Goal: Task Accomplishment & Management: Use online tool/utility

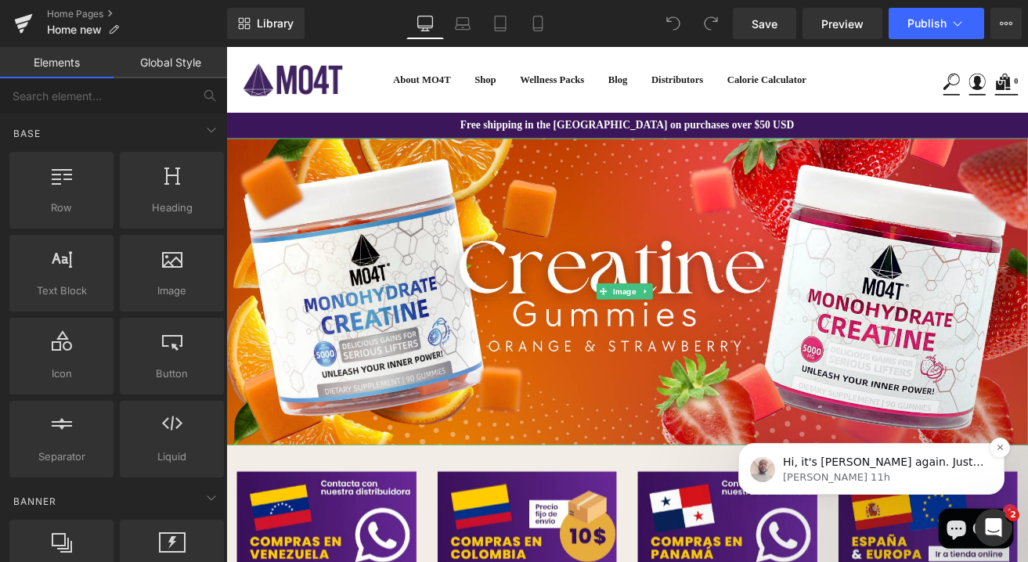
click at [804, 453] on div "Hi, it's Henry again. Just checking in to see if you would need help with anyth…" at bounding box center [871, 469] width 266 height 52
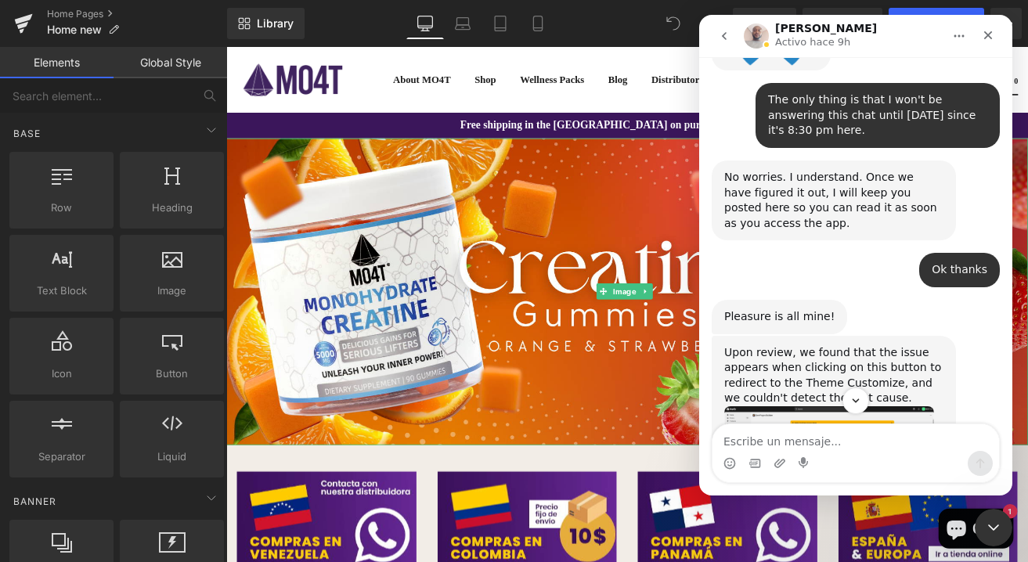
scroll to position [4675, 0]
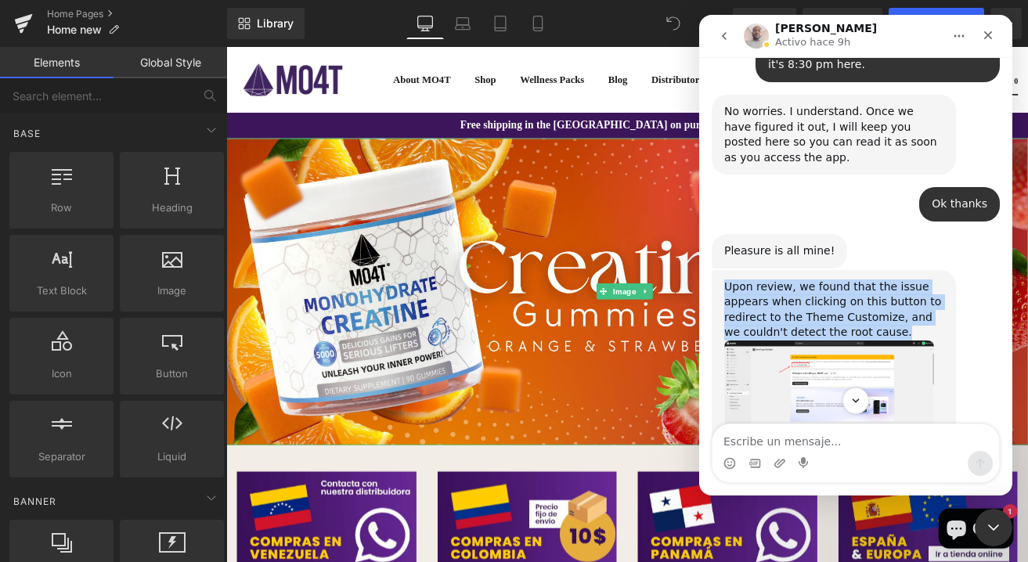
drag, startPoint x: 727, startPoint y: 166, endPoint x: 903, endPoint y: 211, distance: 181.8
click at [903, 280] on div "Upon review, we found that the issue appears when clicking on this button to re…" at bounding box center [833, 310] width 219 height 61
copy div "Upon review, we found that the issue appears when clicking on this button to re…"
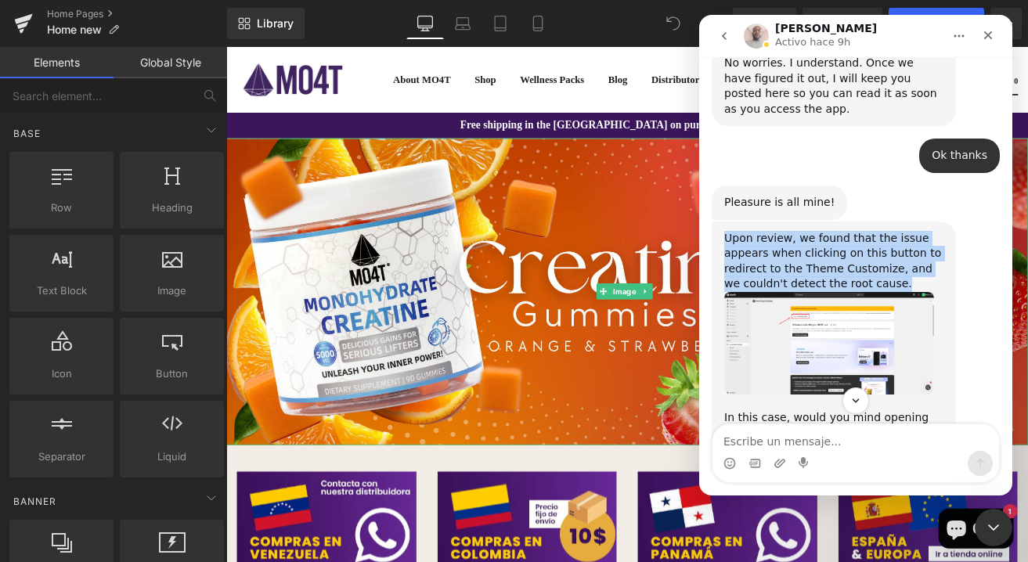
copy div "Upon review, we found that the issue appears when clicking on this button to re…"
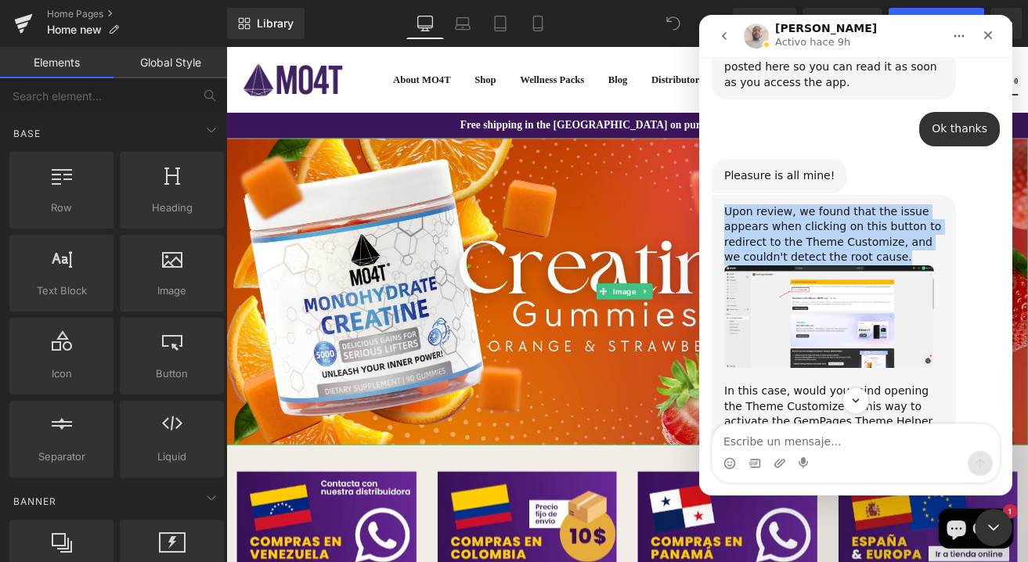
scroll to position [4768, 0]
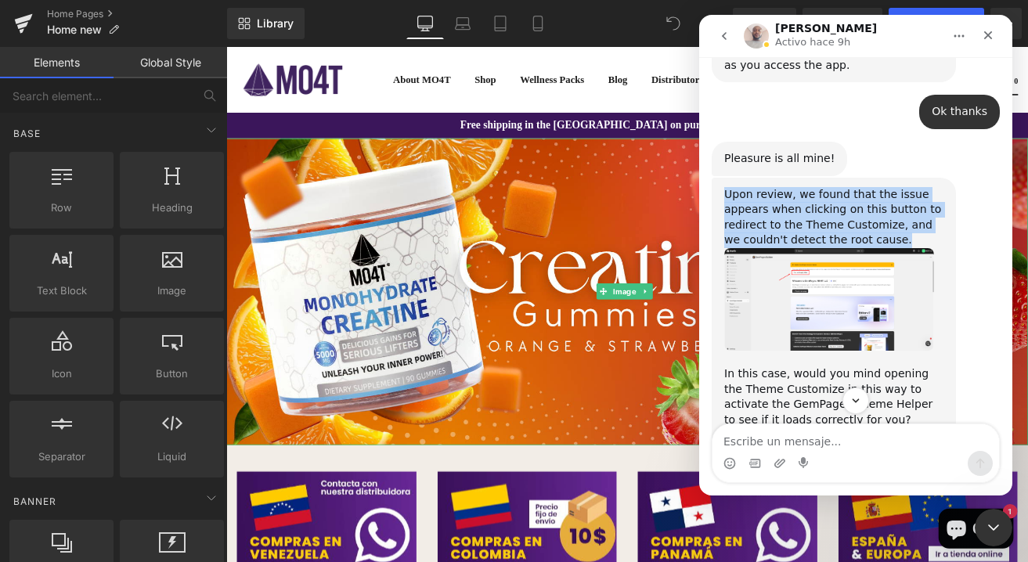
click at [820, 444] on link "https://www.loom.com/share/ed1e3e484ce843179168241d039d1d52?sid=6a5835da-4d1e-4…" at bounding box center [881, 450] width 122 height 13
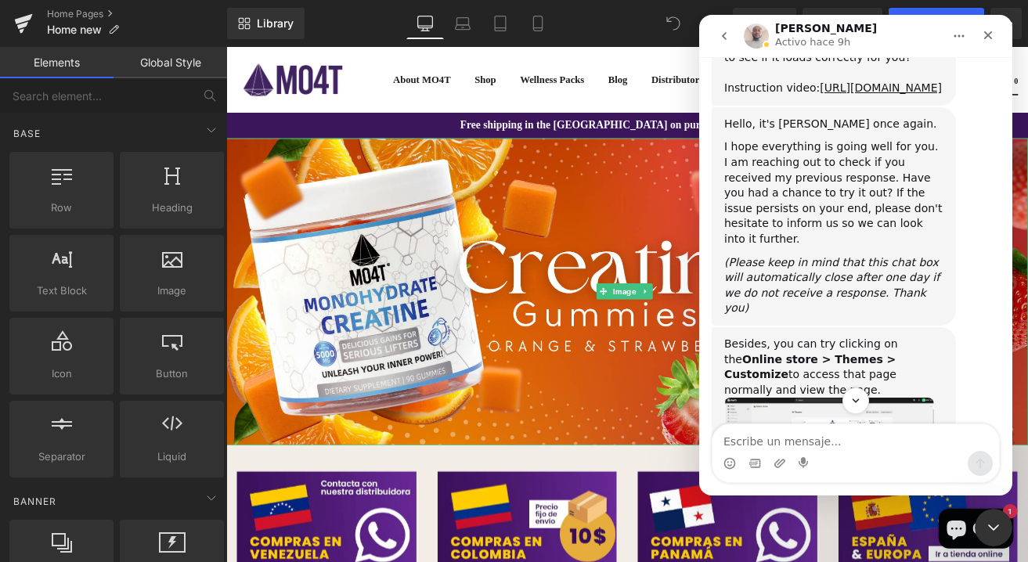
scroll to position [5133, 0]
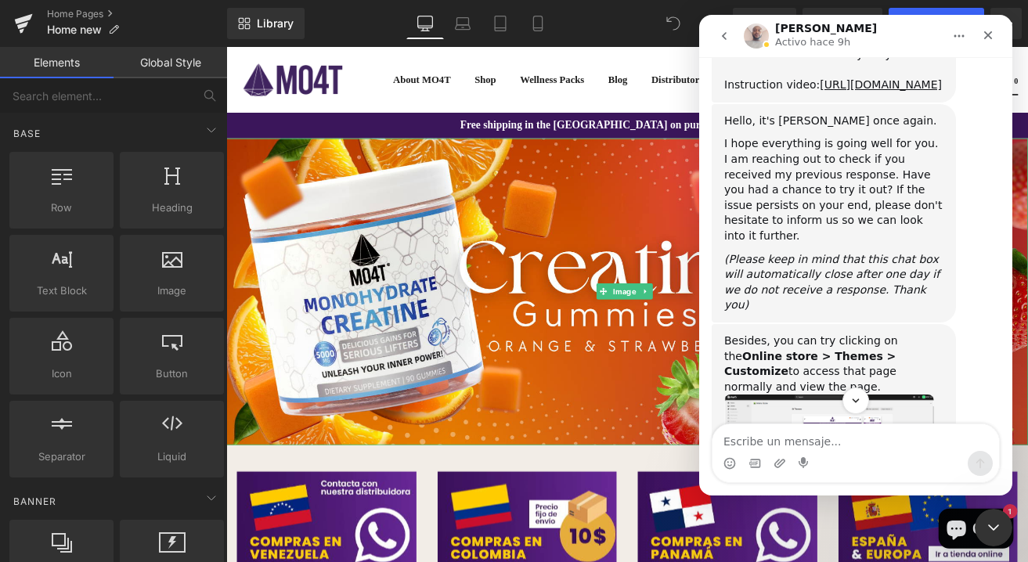
click at [22, 18] on div at bounding box center [514, 257] width 1028 height 515
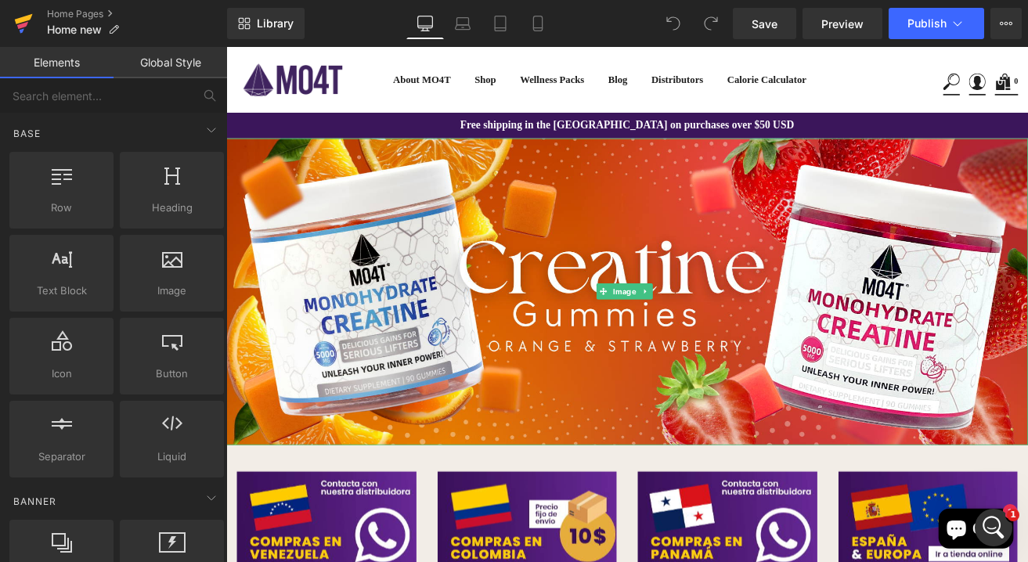
click at [22, 27] on icon at bounding box center [22, 25] width 11 height 7
click at [696, 331] on span "Image" at bounding box center [698, 336] width 34 height 19
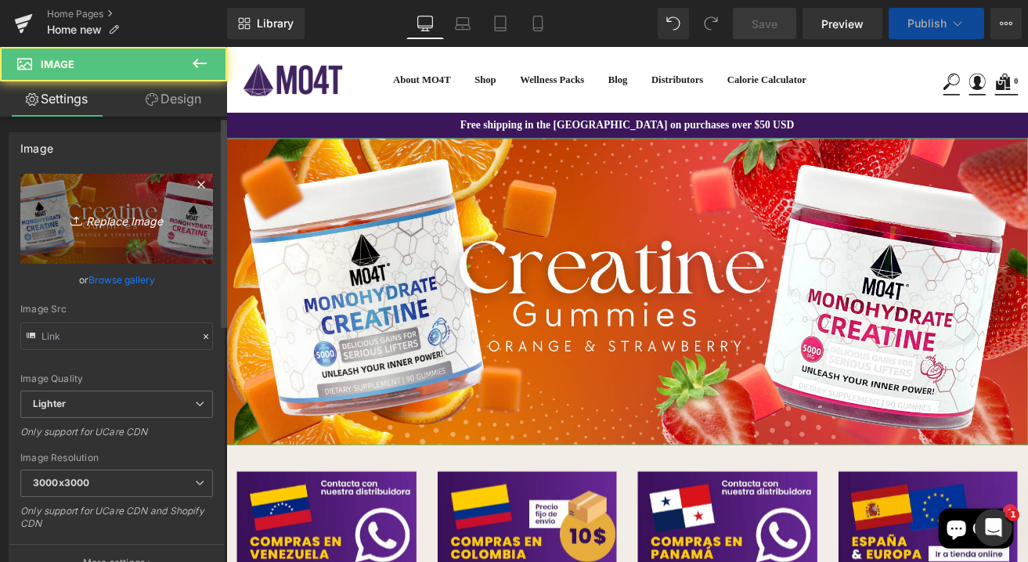
click at [115, 201] on link "Replace Image" at bounding box center [116, 219] width 193 height 90
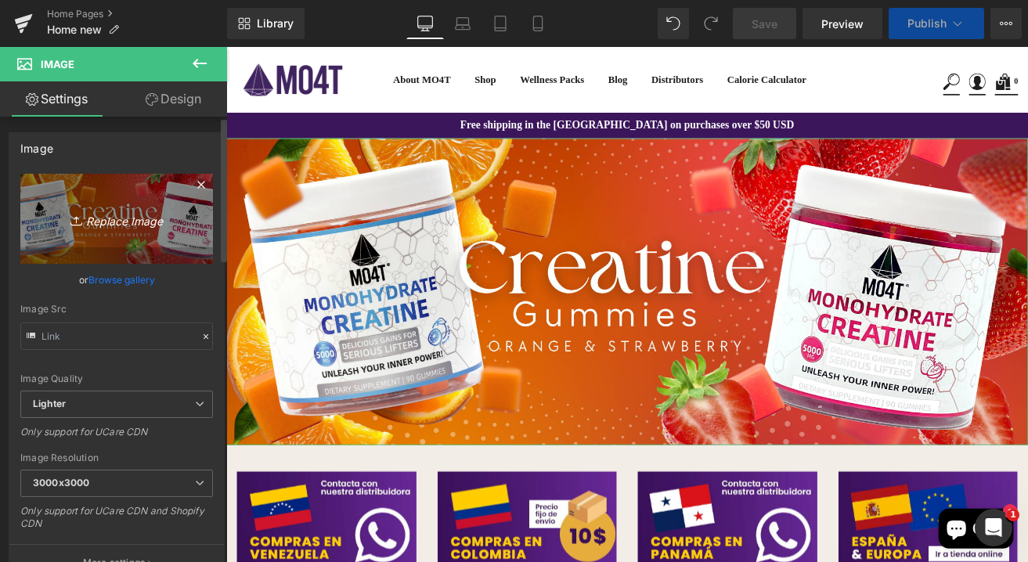
type input "C:\fakepath\banner_resetprotocol.png"
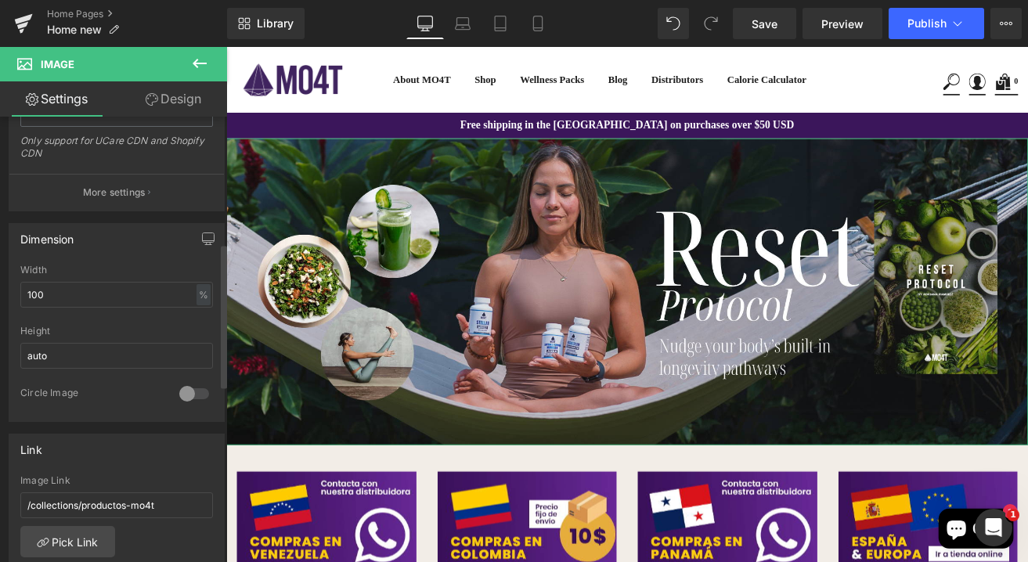
scroll to position [511, 0]
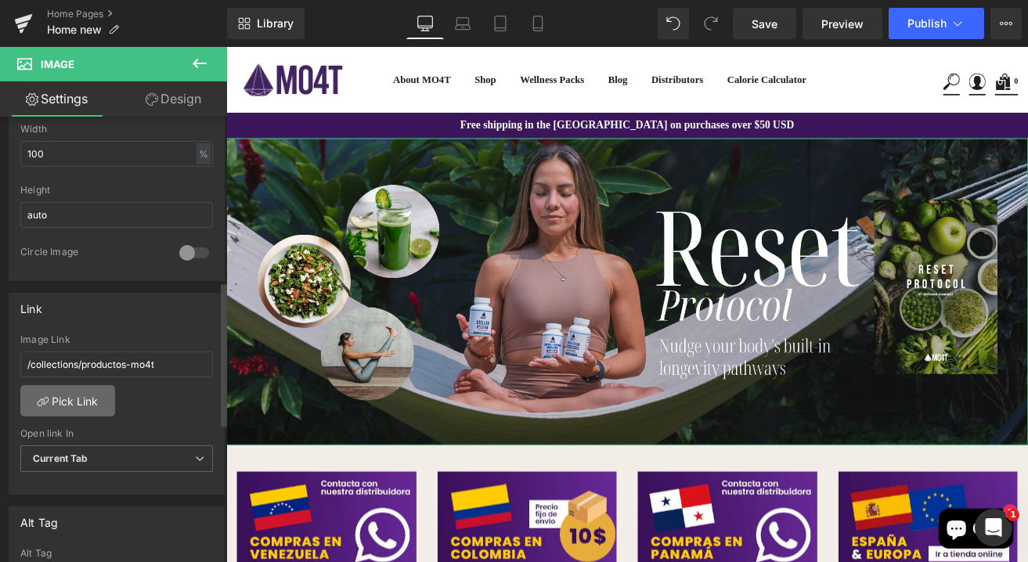
click at [83, 408] on link "Pick Link" at bounding box center [67, 400] width 95 height 31
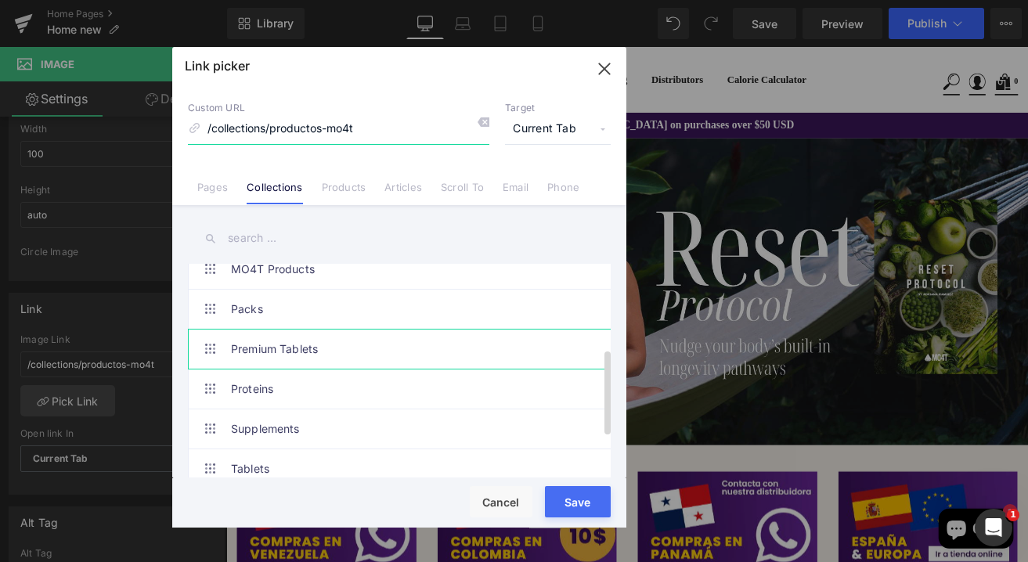
scroll to position [206, 0]
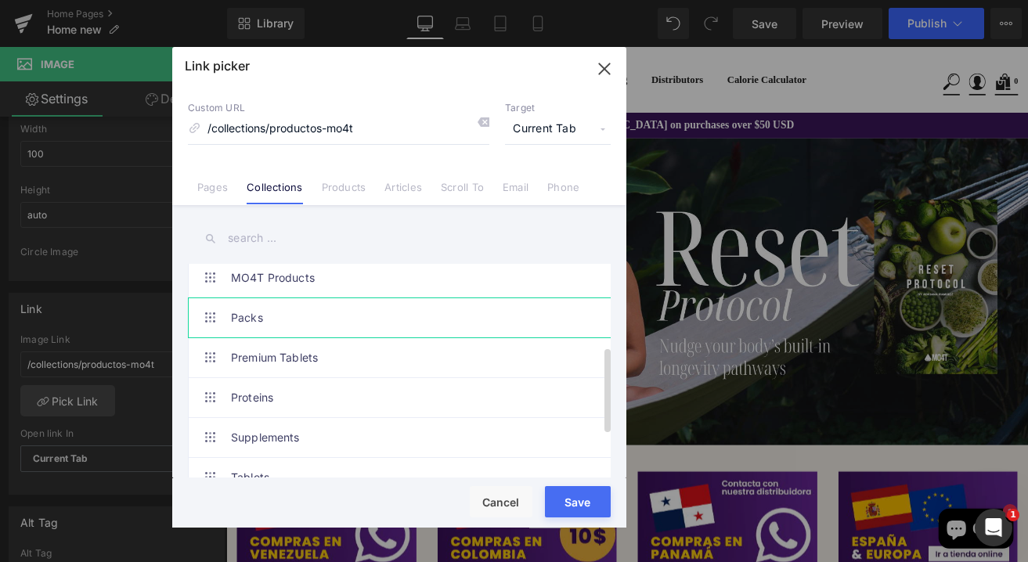
click at [244, 333] on link "Packs" at bounding box center [403, 317] width 345 height 39
click at [569, 482] on div "Save Cancel" at bounding box center [399, 502] width 454 height 49
click at [576, 491] on button "Save" at bounding box center [578, 501] width 66 height 31
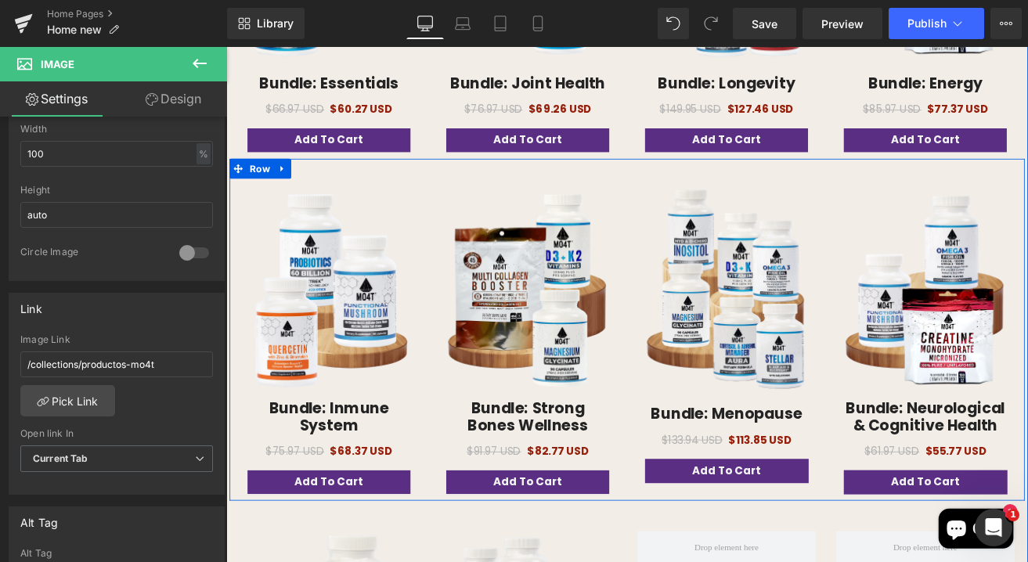
scroll to position [692, 0]
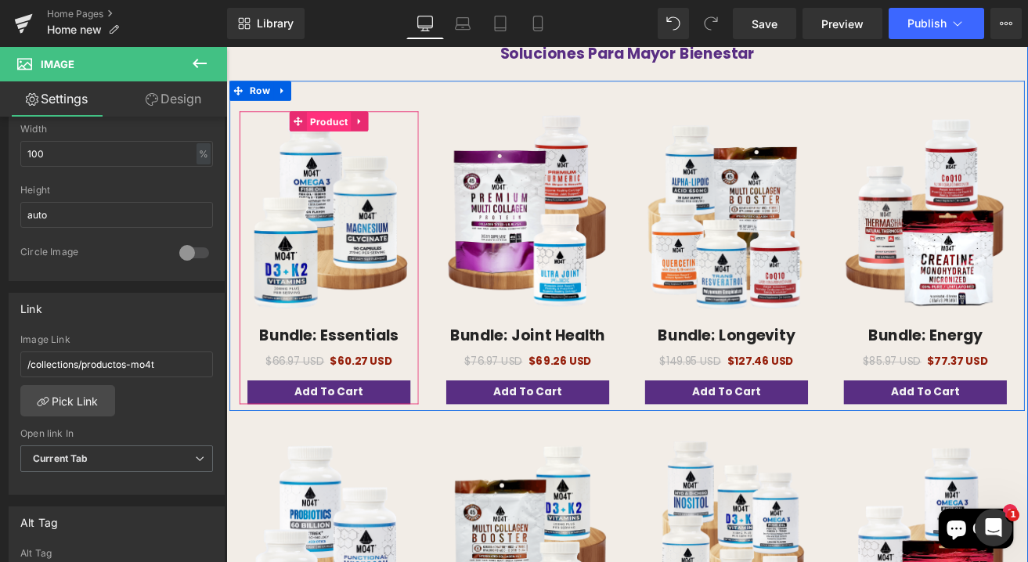
click at [331, 125] on span "Product" at bounding box center [347, 135] width 52 height 23
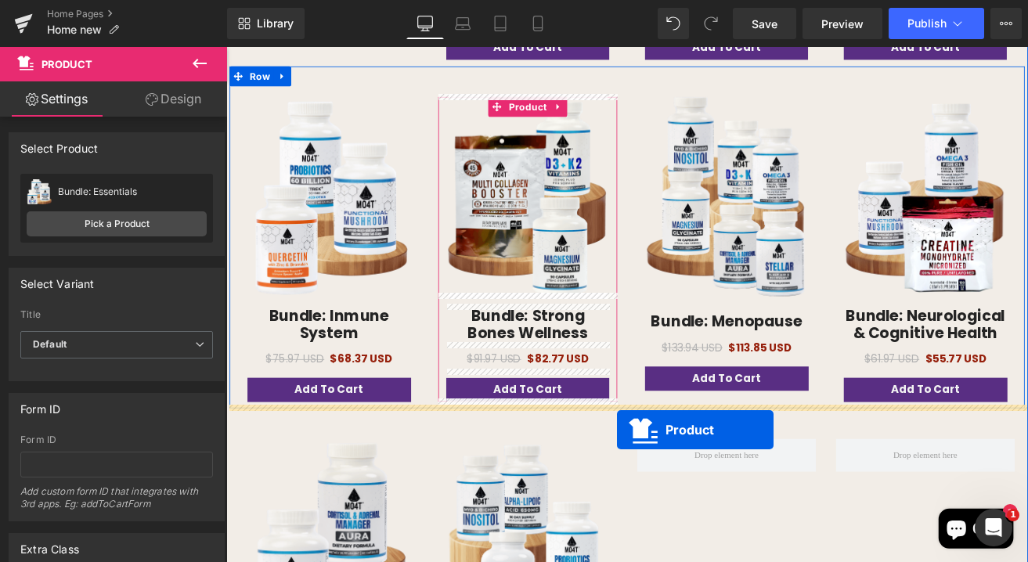
scroll to position [1222, 0]
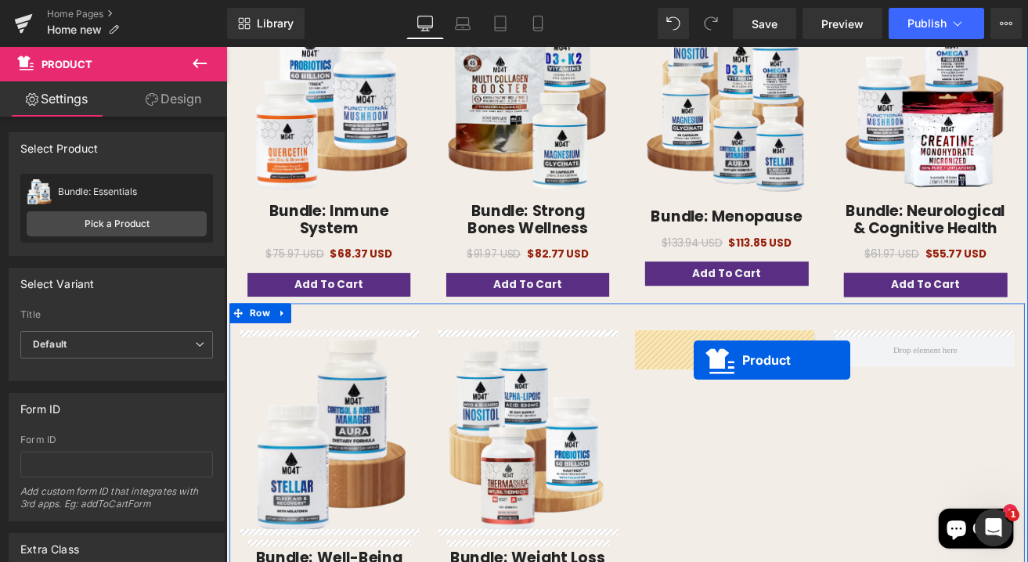
drag, startPoint x: 354, startPoint y: 131, endPoint x: 778, endPoint y: 417, distance: 512.2
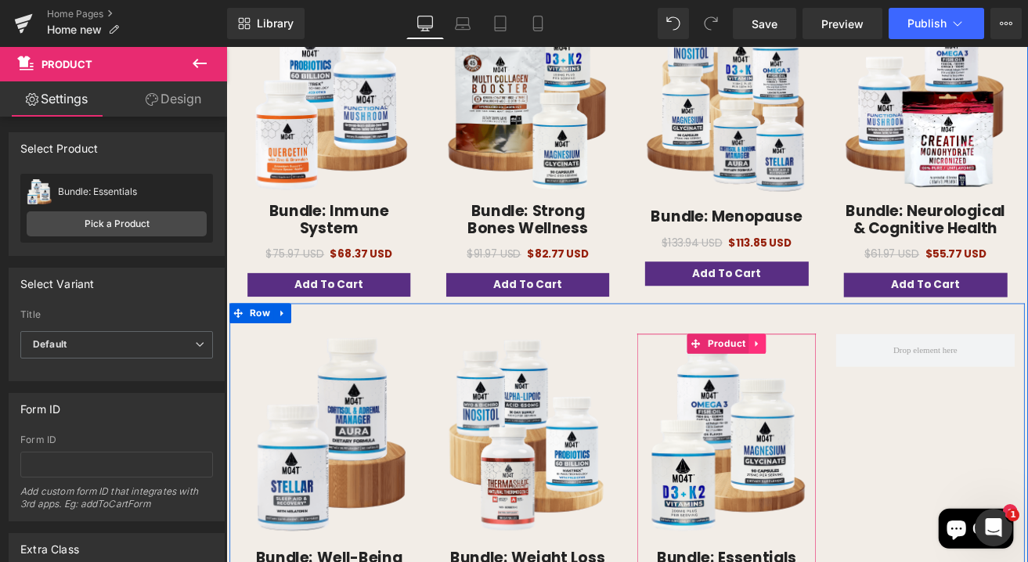
click at [849, 393] on icon at bounding box center [854, 398] width 11 height 12
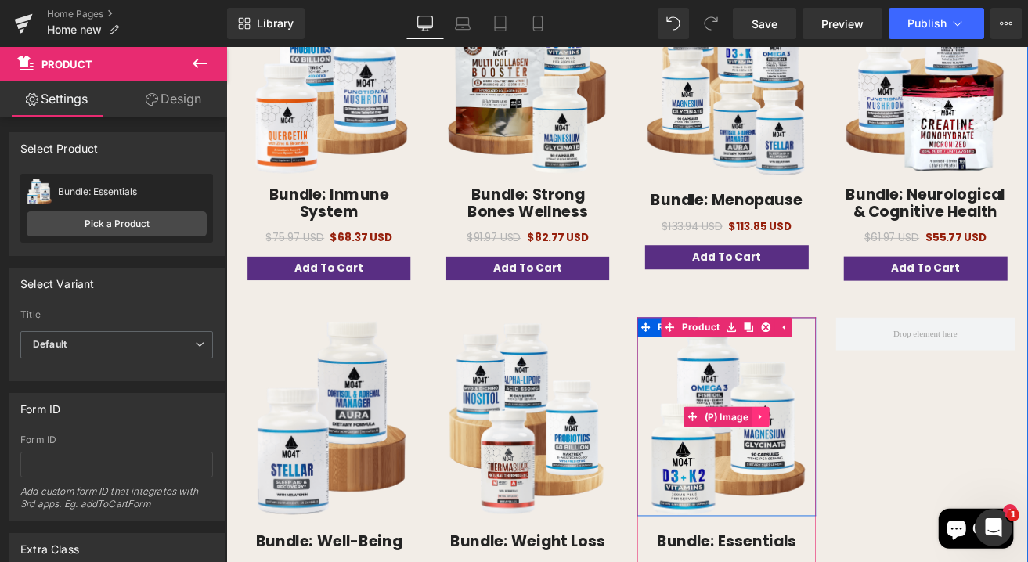
scroll to position [1398, 0]
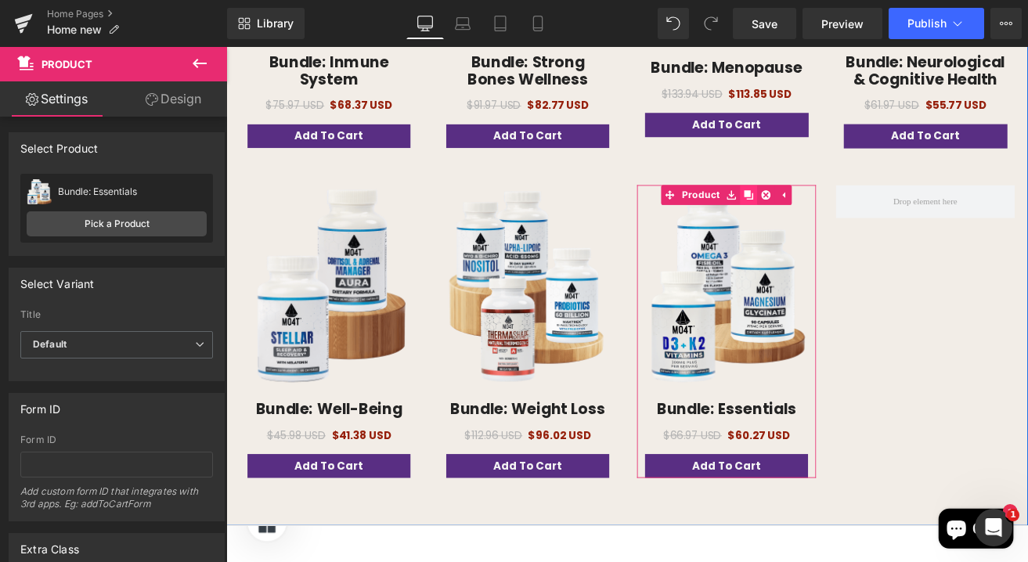
click at [839, 219] on icon at bounding box center [844, 222] width 11 height 11
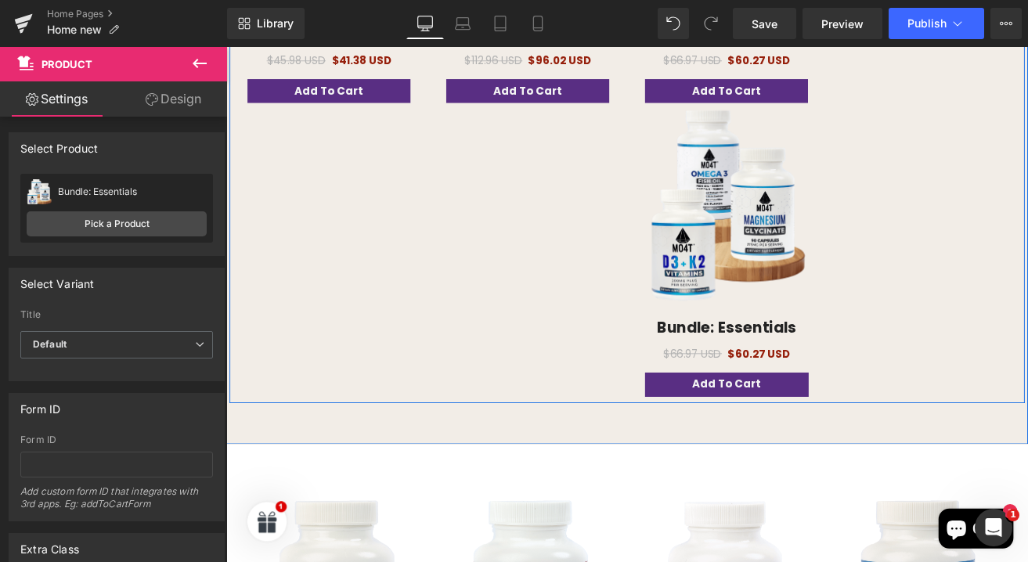
scroll to position [1720, 0]
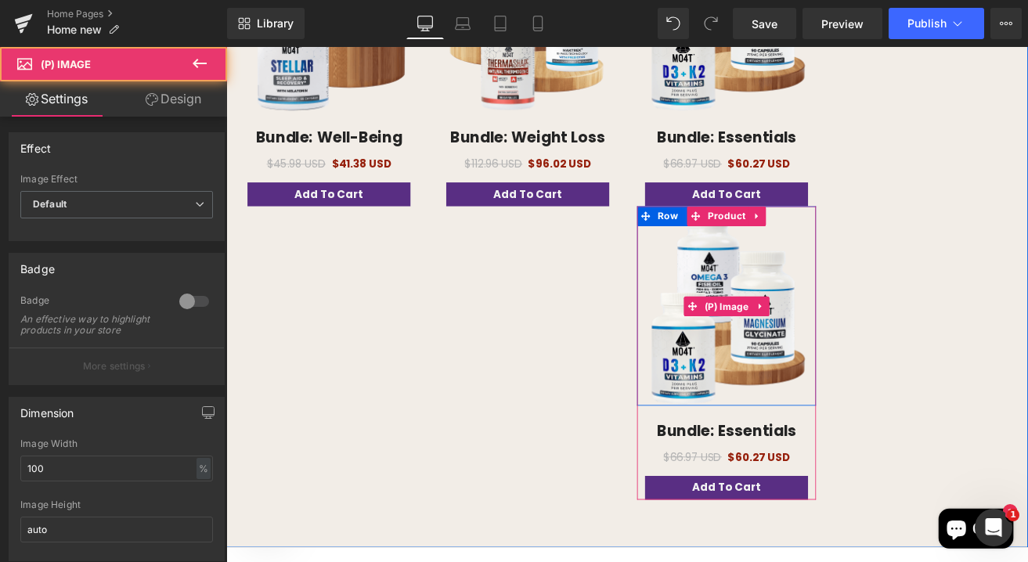
click at [832, 288] on img at bounding box center [818, 352] width 188 height 235
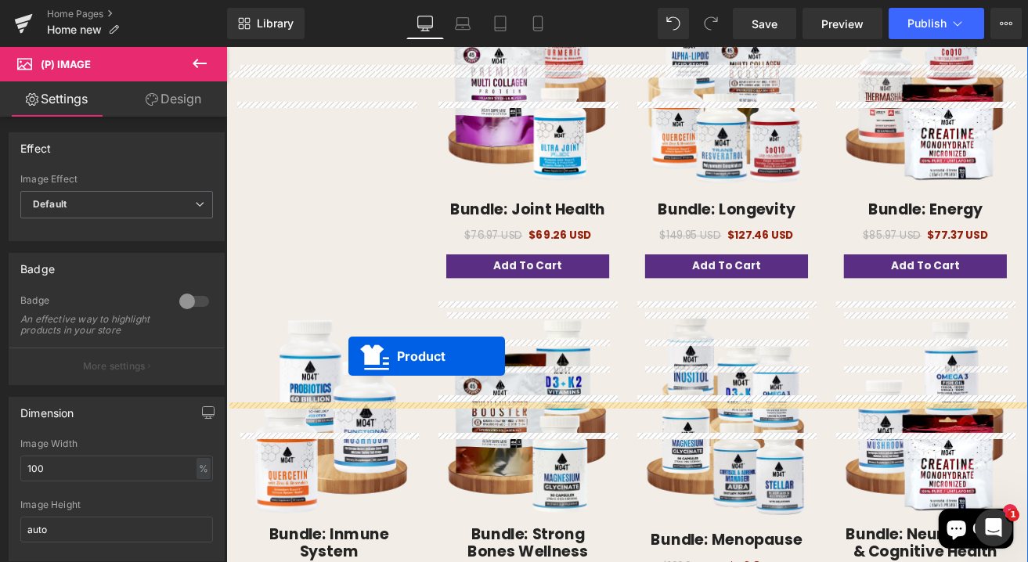
scroll to position [699, 0]
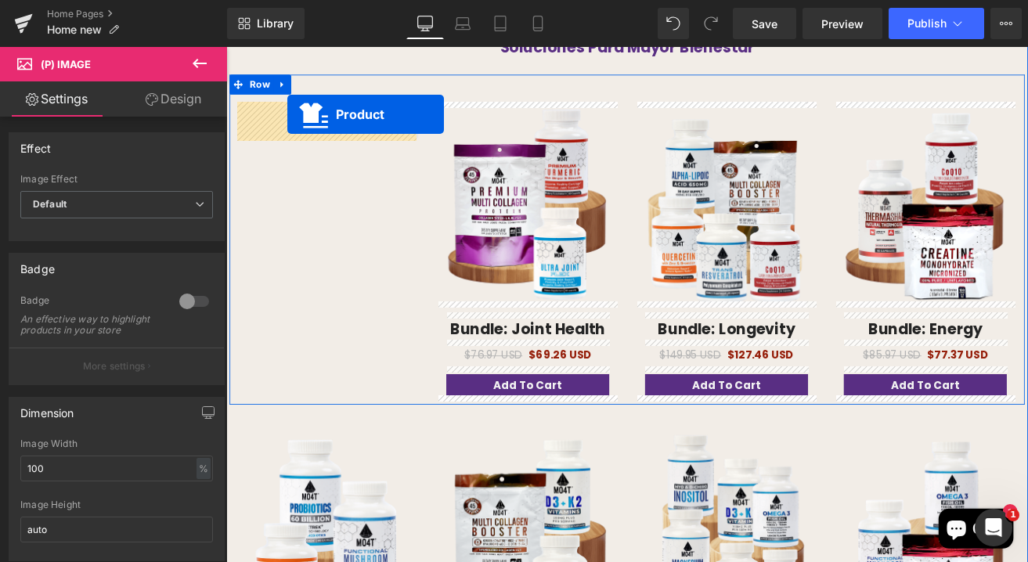
drag, startPoint x: 816, startPoint y: 242, endPoint x: 298, endPoint y: 127, distance: 530.3
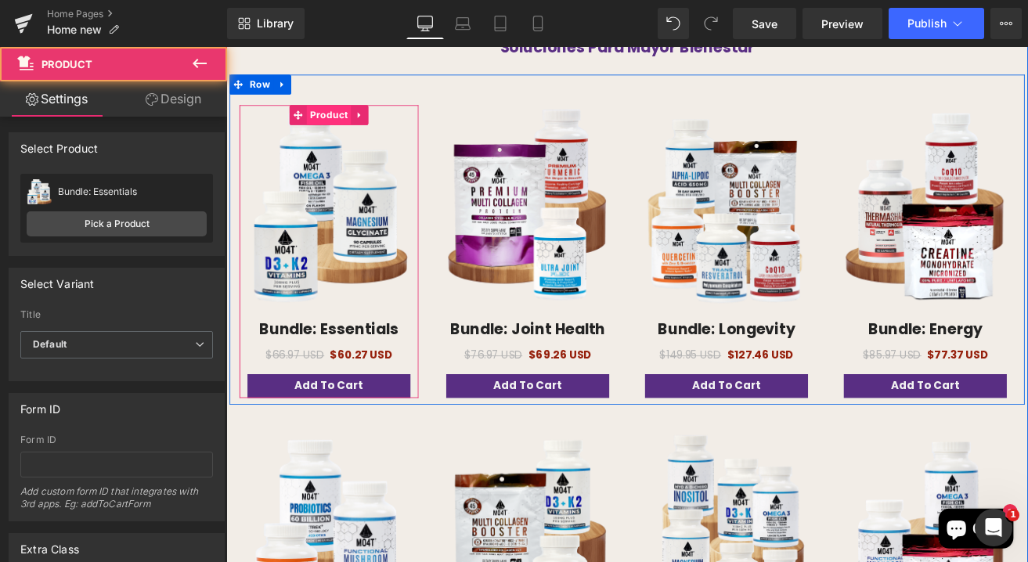
click at [348, 128] on span "Product" at bounding box center [347, 127] width 52 height 23
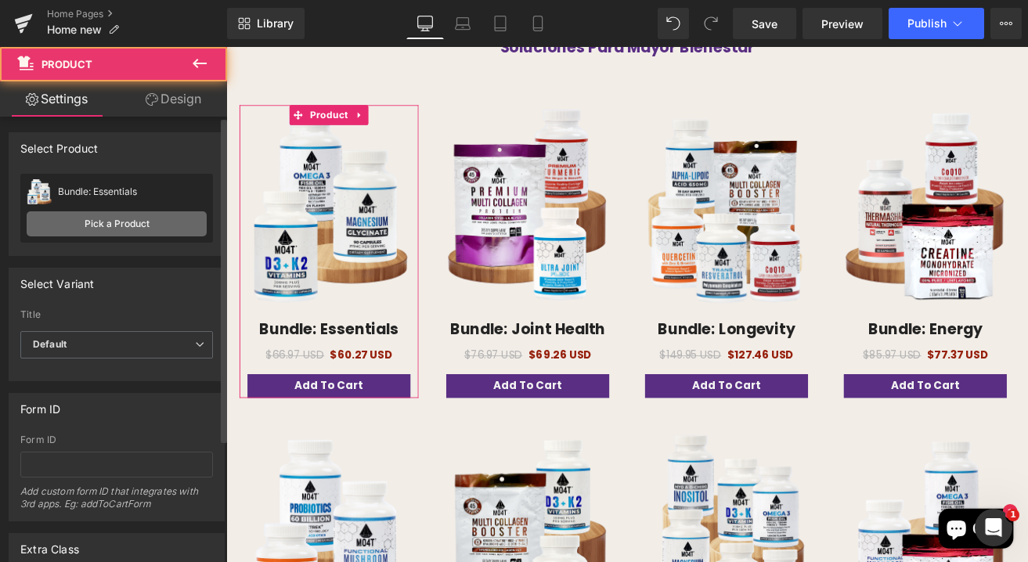
click at [115, 228] on link "Pick a Product" at bounding box center [117, 223] width 180 height 25
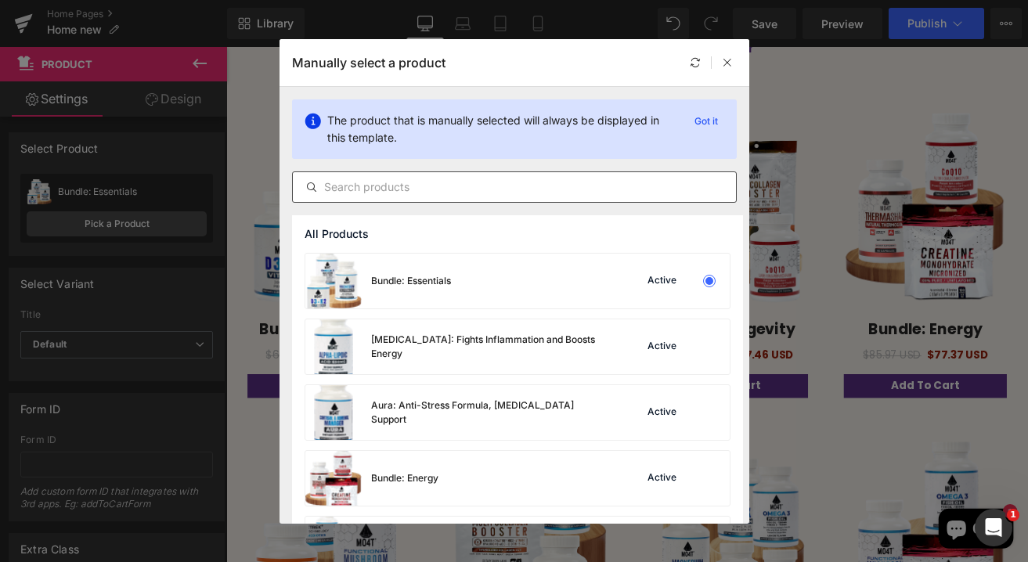
click at [499, 173] on div at bounding box center [514, 187] width 445 height 31
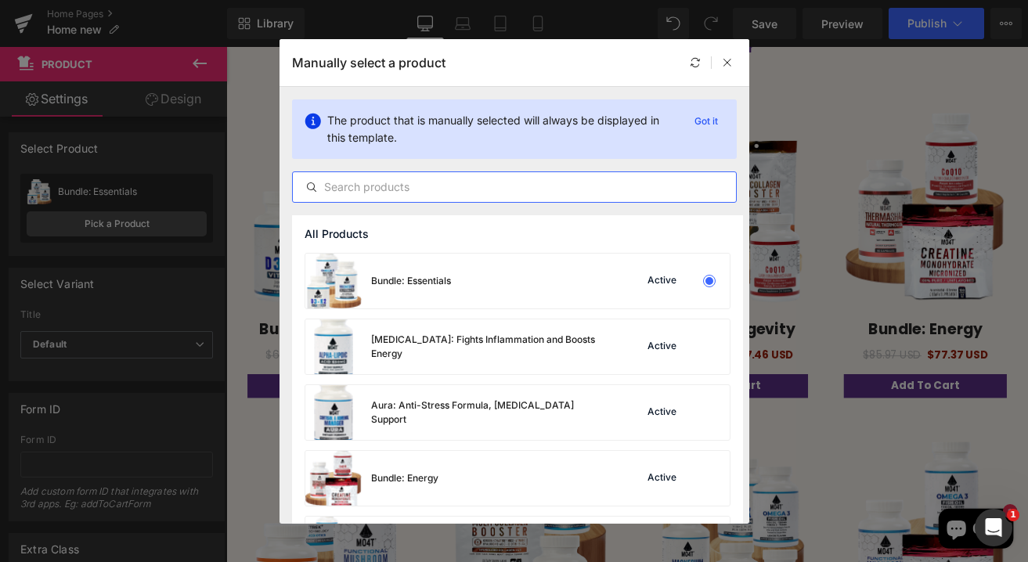
click at [493, 179] on input "text" at bounding box center [514, 187] width 443 height 19
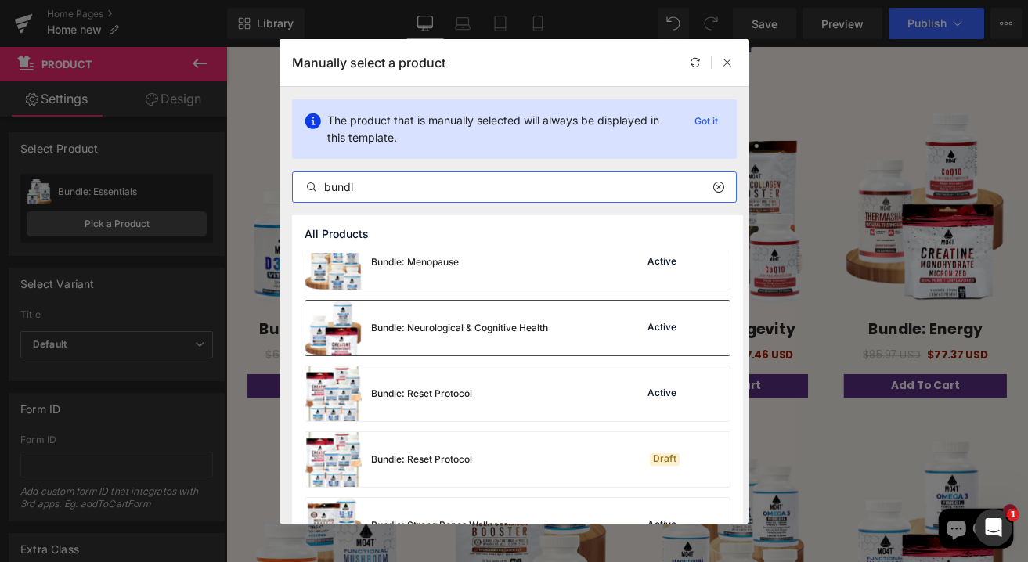
scroll to position [363, 0]
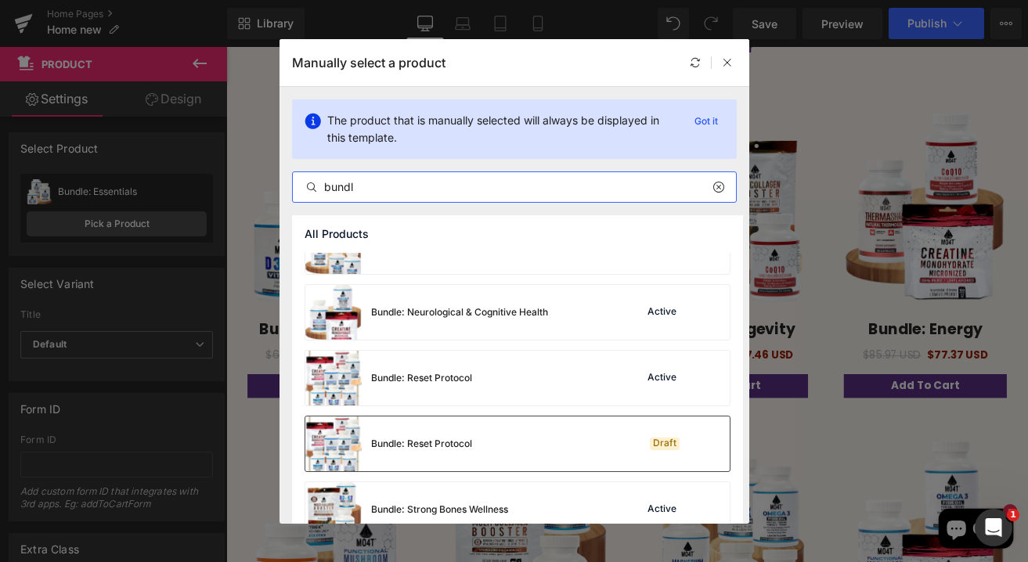
type input "bundl"
click at [529, 443] on div "Bundle: Reset Protocol Draft" at bounding box center [517, 444] width 424 height 55
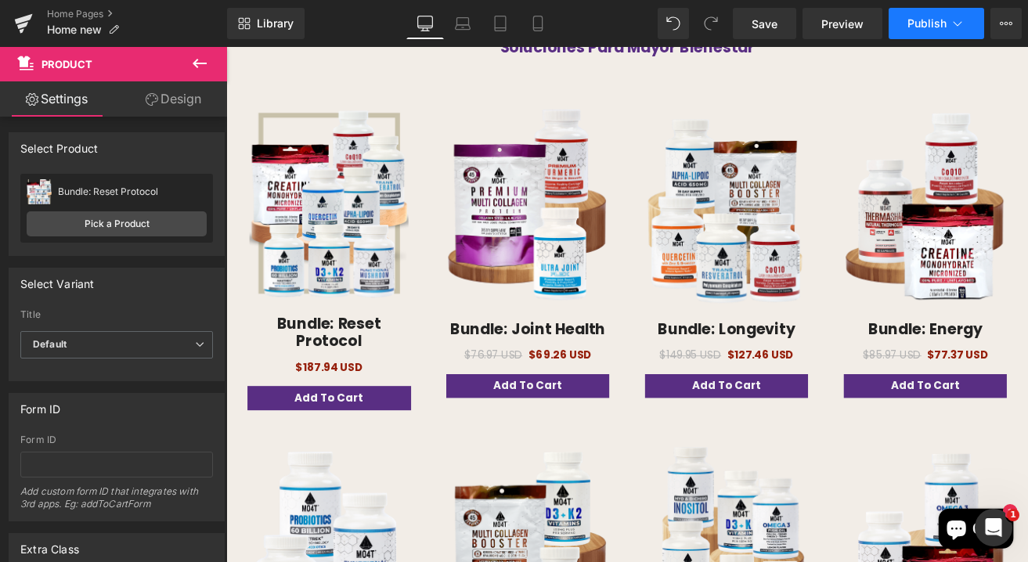
click at [936, 26] on span "Publish" at bounding box center [927, 23] width 39 height 13
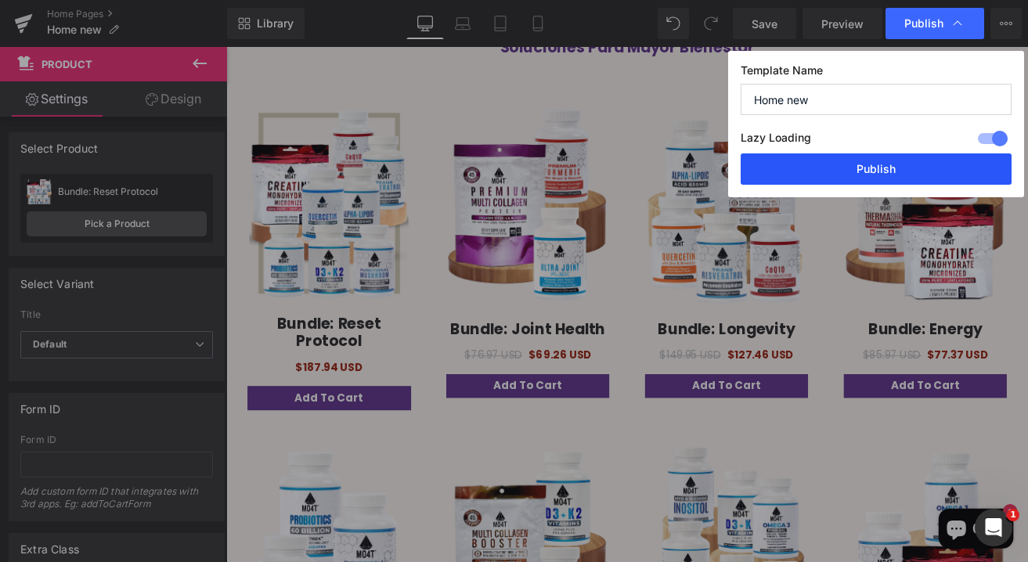
click at [850, 175] on button "Publish" at bounding box center [876, 168] width 271 height 31
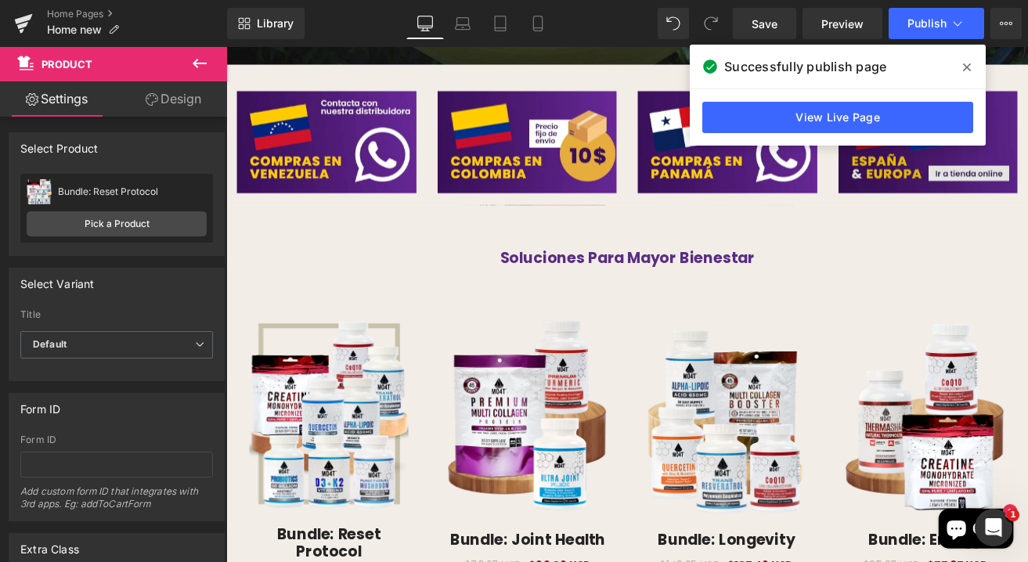
scroll to position [269, 0]
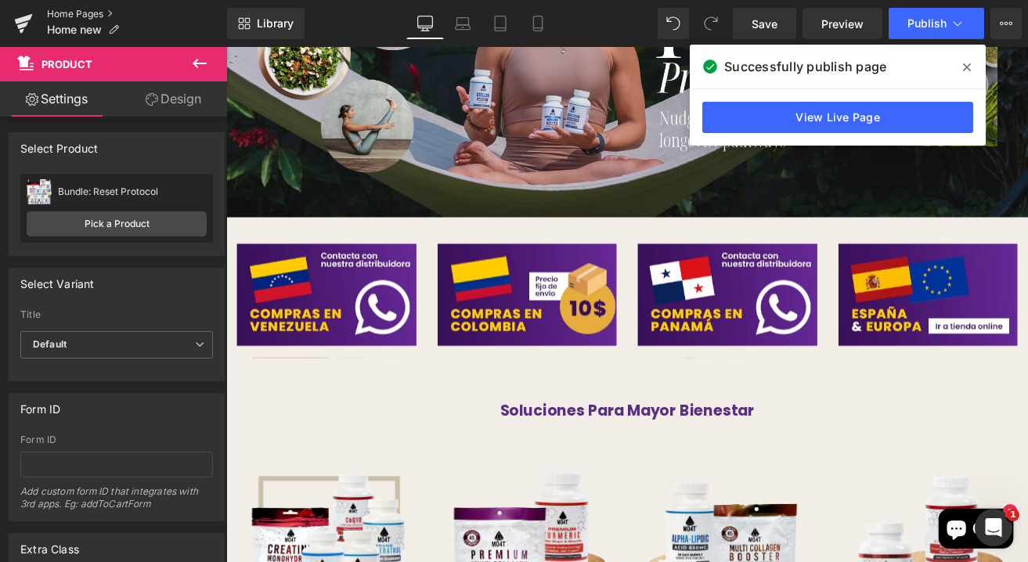
click at [61, 13] on link "Home Pages" at bounding box center [137, 14] width 180 height 13
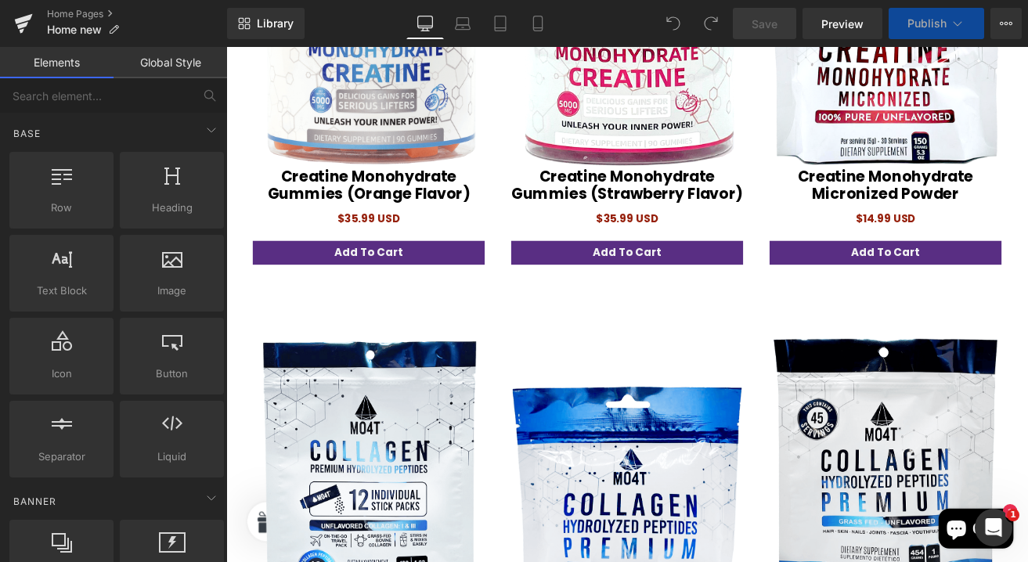
scroll to position [7005, 0]
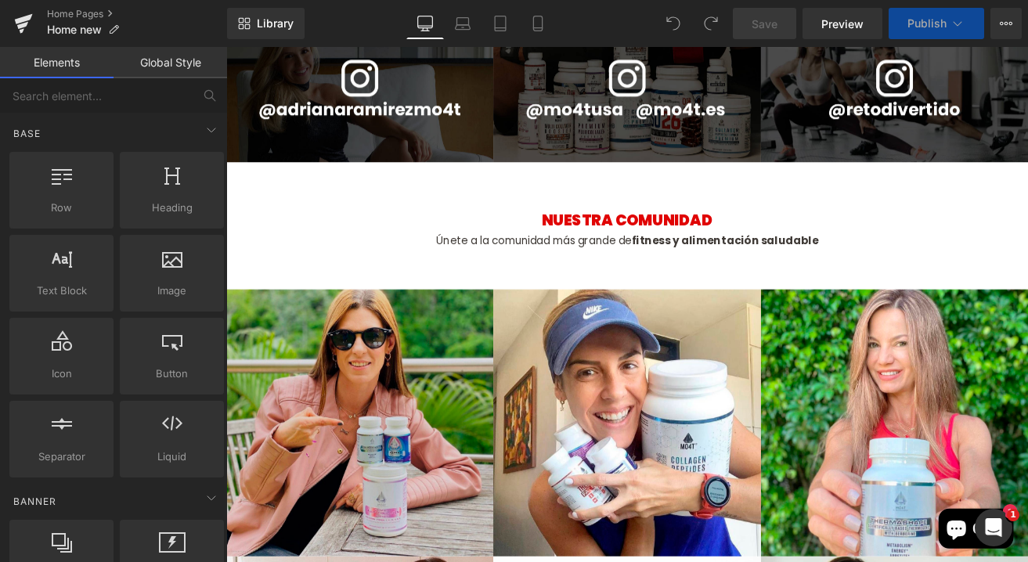
click at [457, 421] on img at bounding box center [384, 492] width 316 height 316
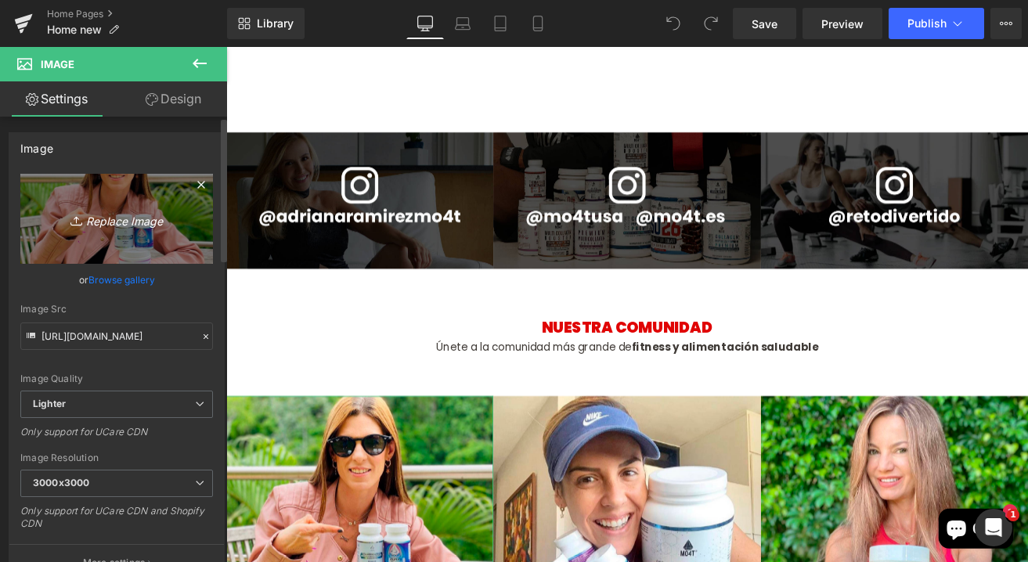
scroll to position [7354, 0]
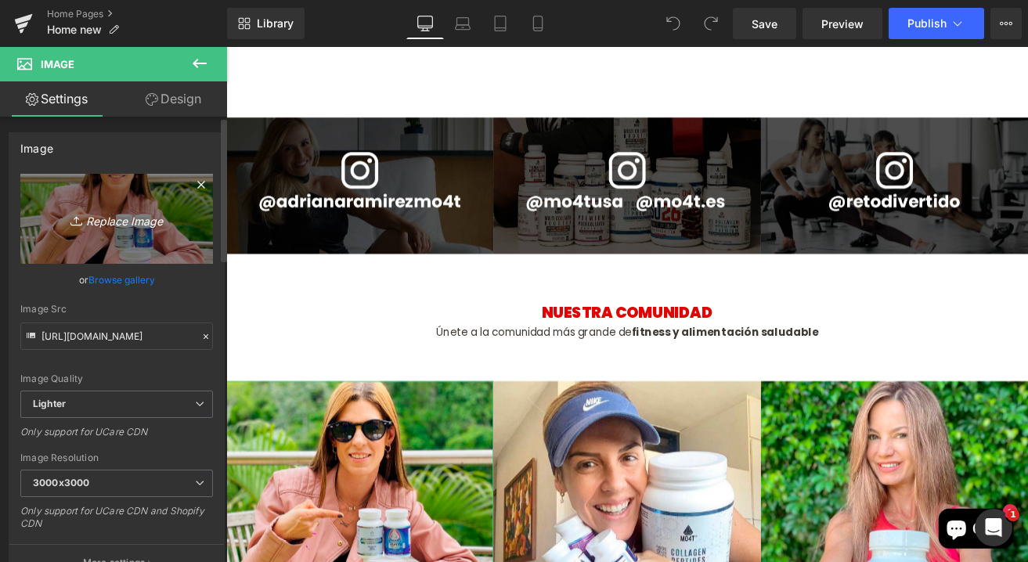
click at [125, 210] on icon "Replace Image" at bounding box center [116, 219] width 125 height 20
type input "C:\fakepath\1_.png"
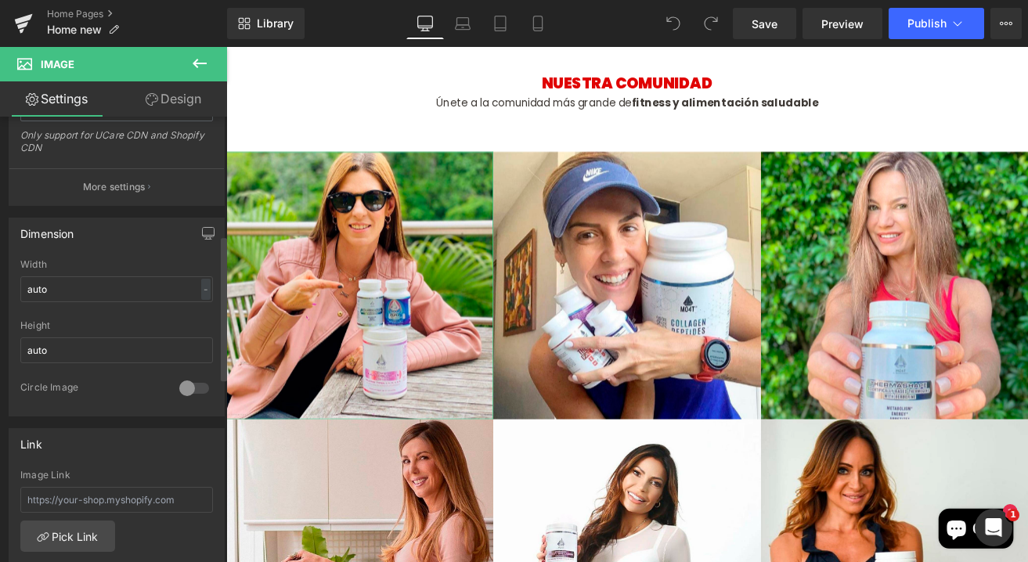
scroll to position [390, 0]
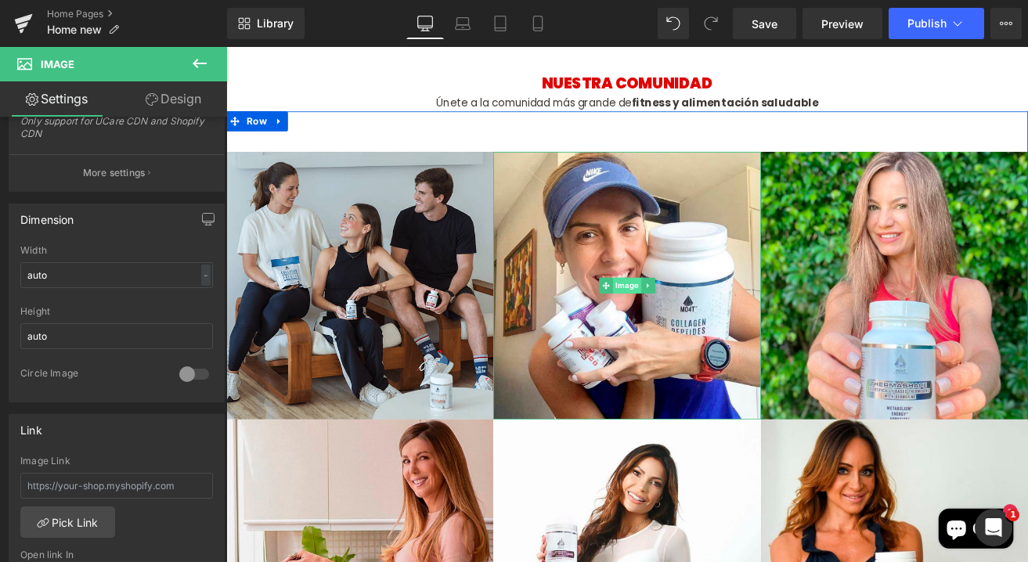
click at [689, 320] on span "Image" at bounding box center [701, 329] width 34 height 19
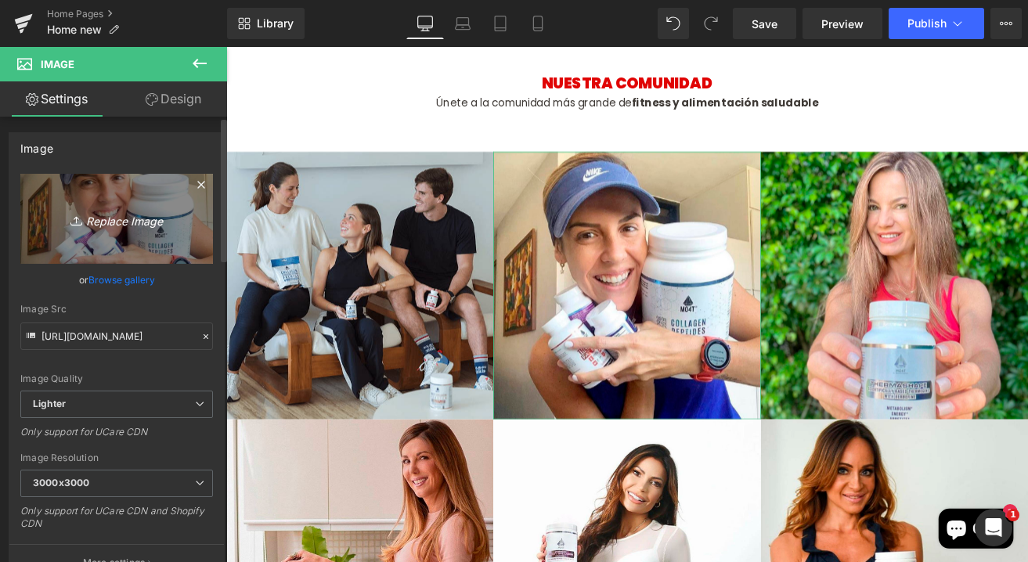
click at [127, 215] on icon "Replace Image" at bounding box center [116, 219] width 125 height 20
type input "C:\fakepath\2_.png"
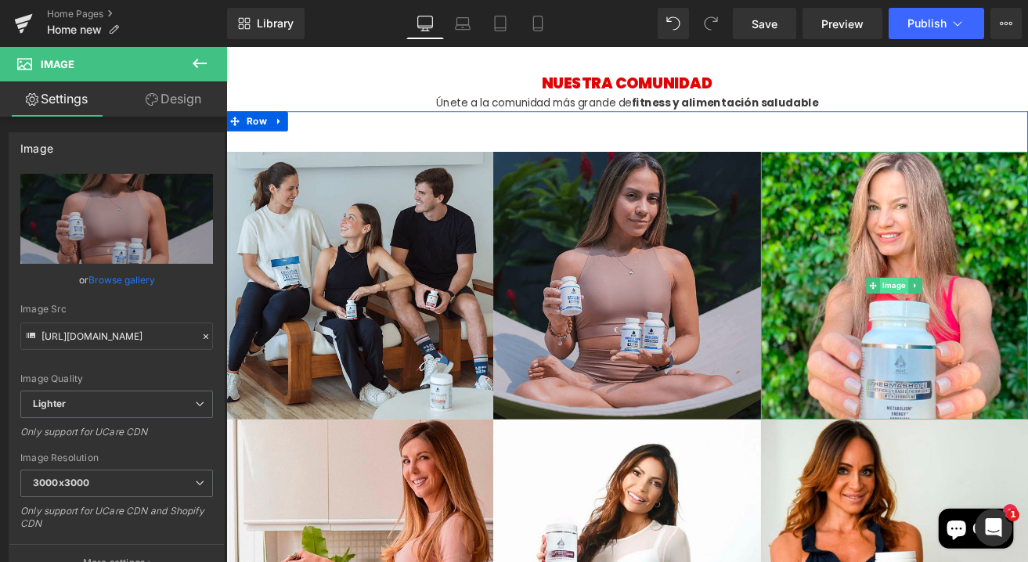
click at [1016, 320] on span "Image" at bounding box center [1016, 329] width 34 height 19
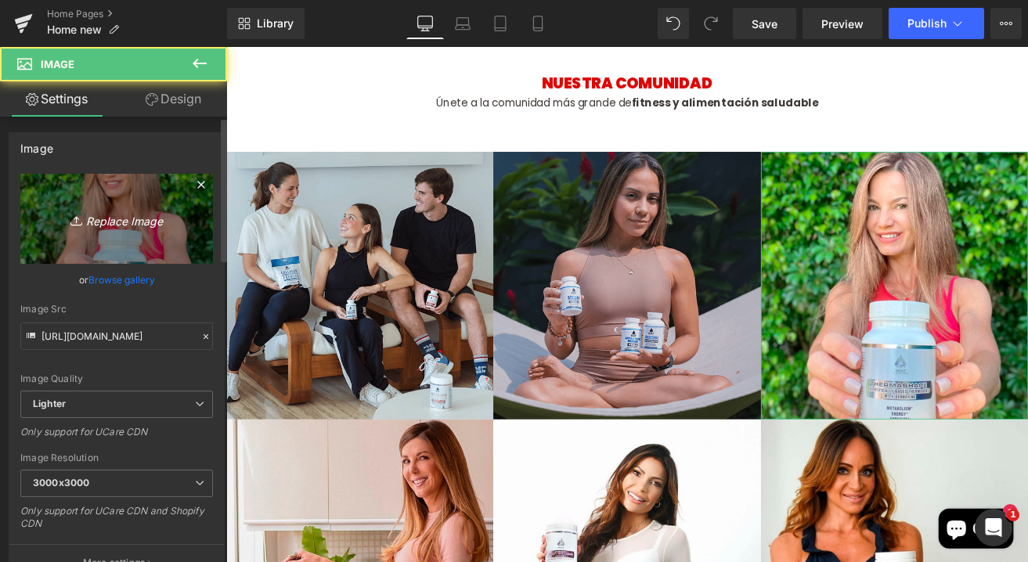
click at [121, 220] on icon "Replace Image" at bounding box center [116, 219] width 125 height 20
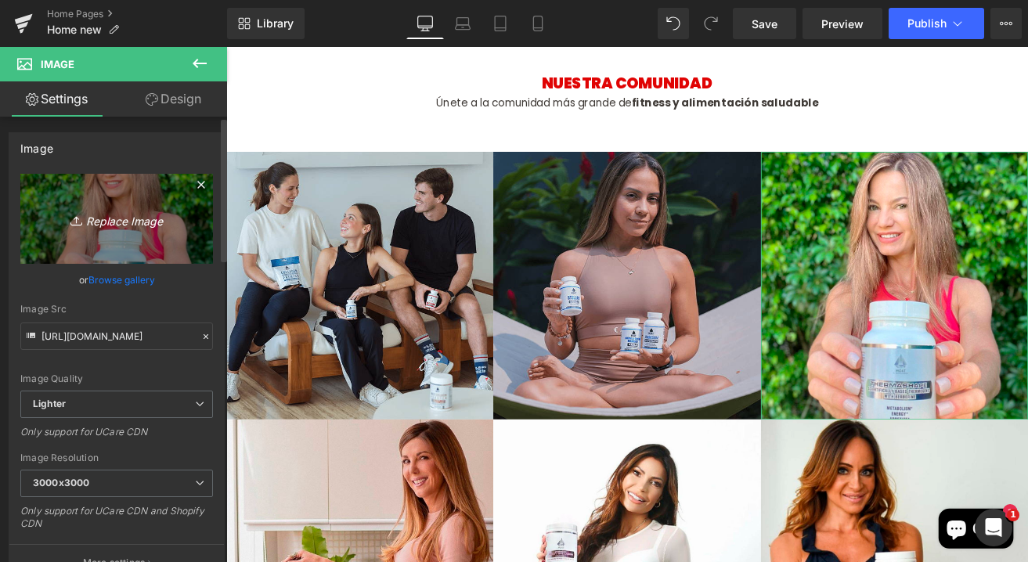
type input "C:\fakepath\3_.png"
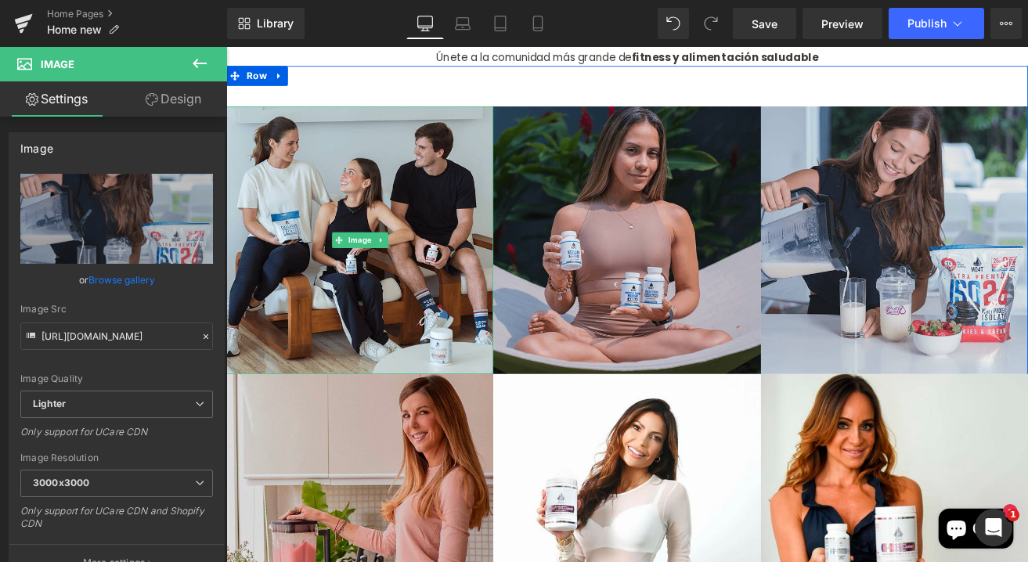
scroll to position [7758, 0]
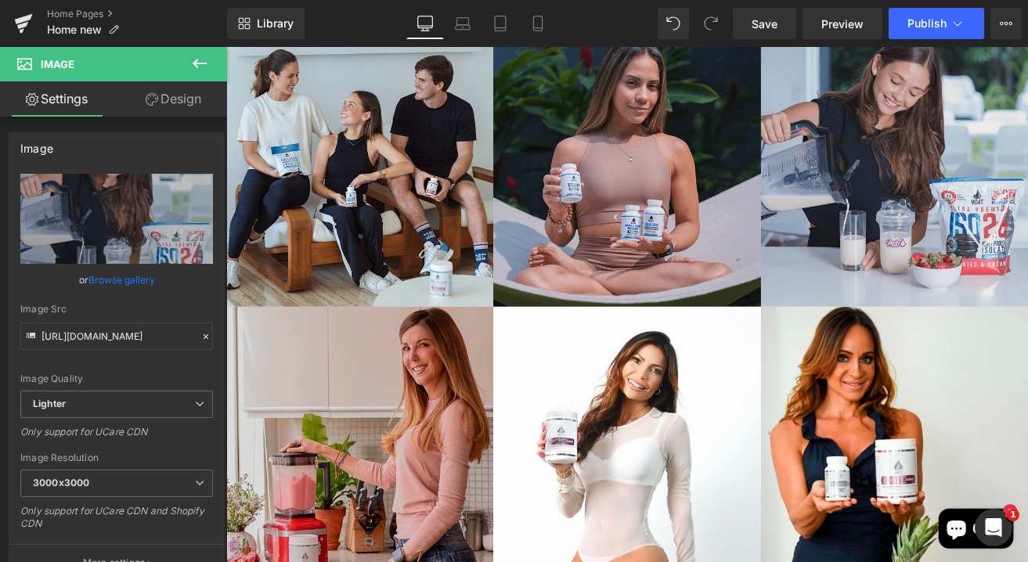
click at [424, 440] on img at bounding box center [384, 512] width 316 height 316
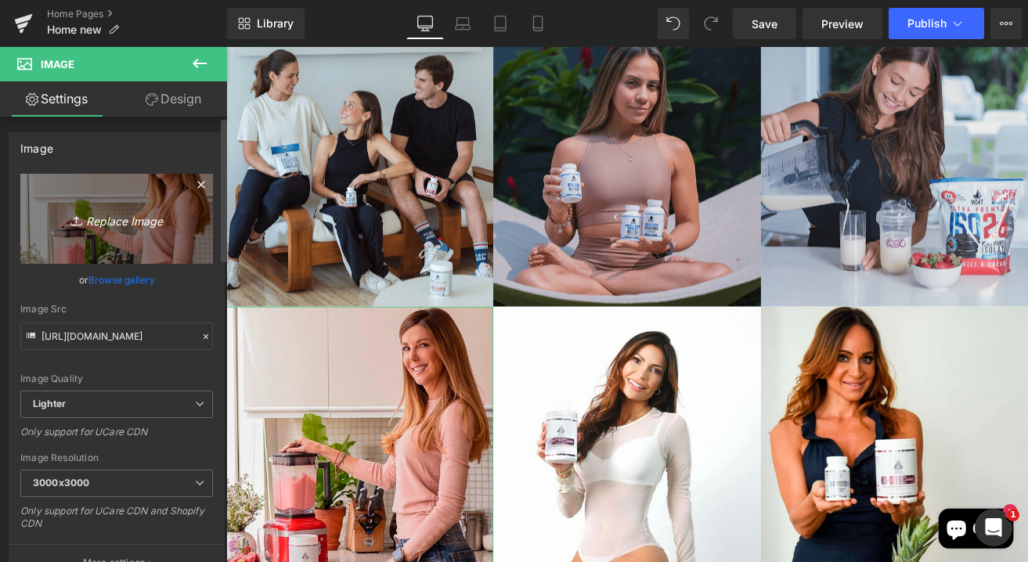
click at [125, 235] on link "Replace Image" at bounding box center [116, 219] width 193 height 90
type input "C:\fakepath\4_.png"
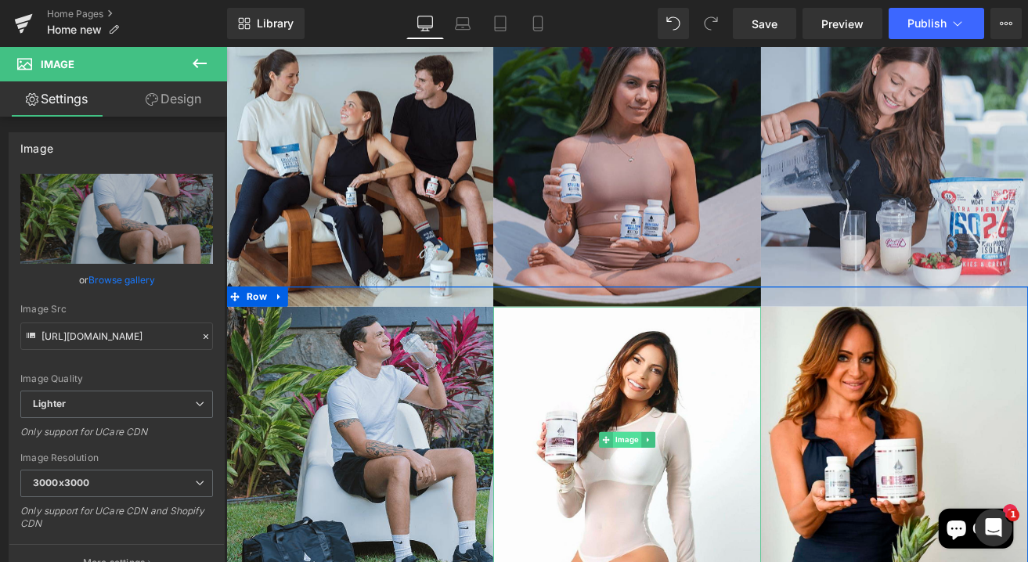
click at [684, 502] on span "Image" at bounding box center [701, 511] width 34 height 19
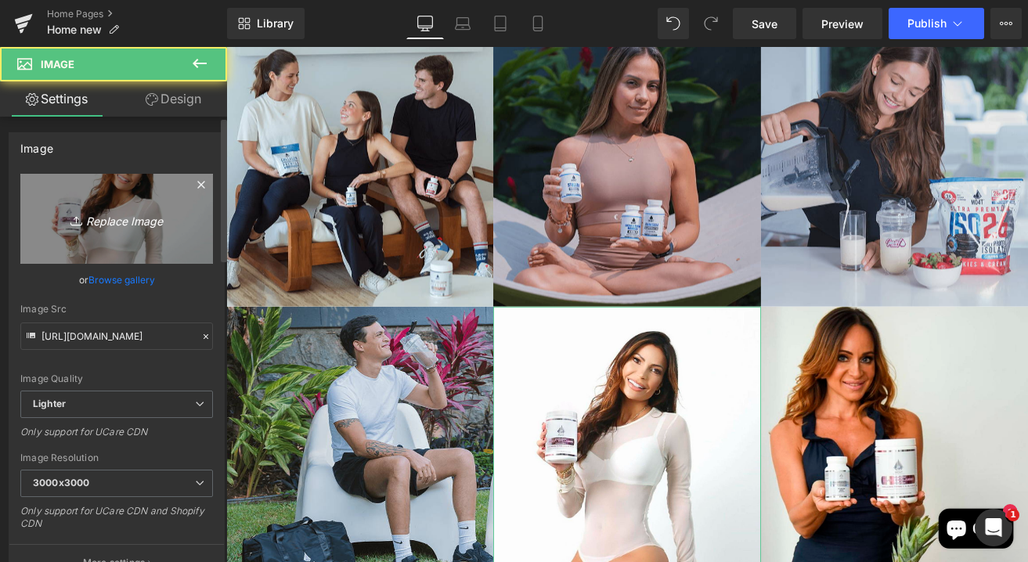
click at [128, 211] on icon "Replace Image" at bounding box center [116, 219] width 125 height 20
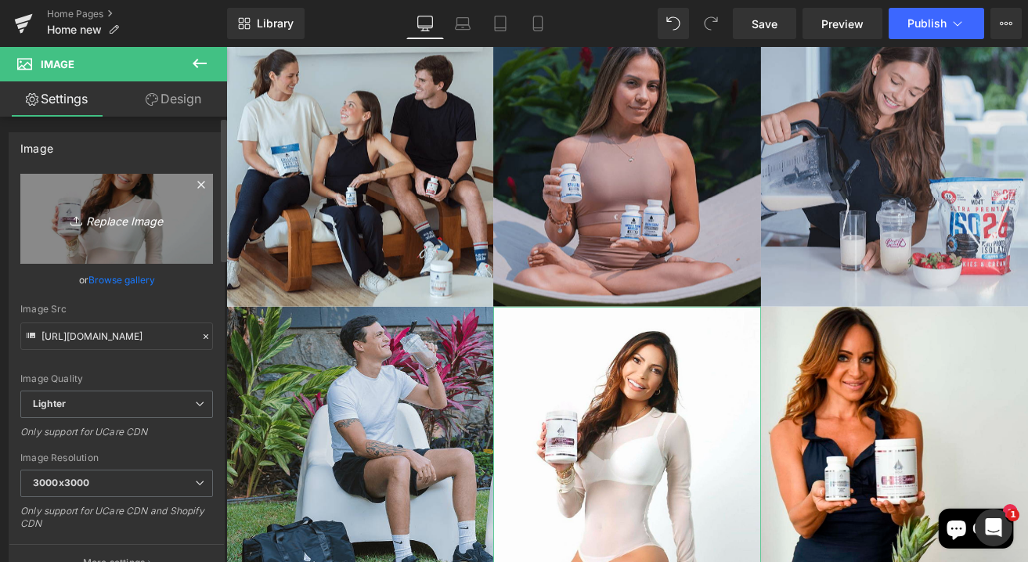
type input "C:\fakepath\5.png"
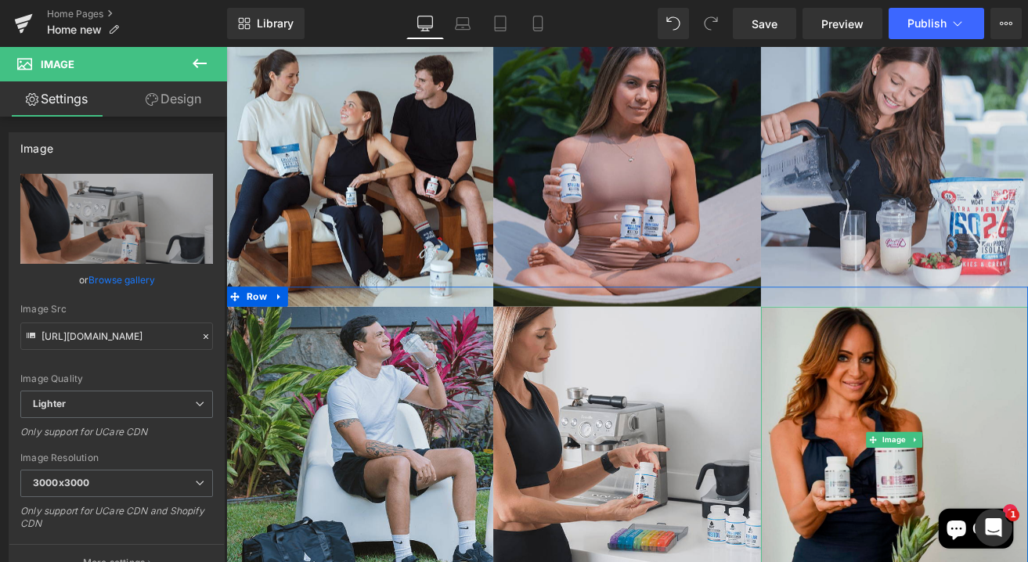
click at [1027, 432] on img at bounding box center [1016, 512] width 316 height 316
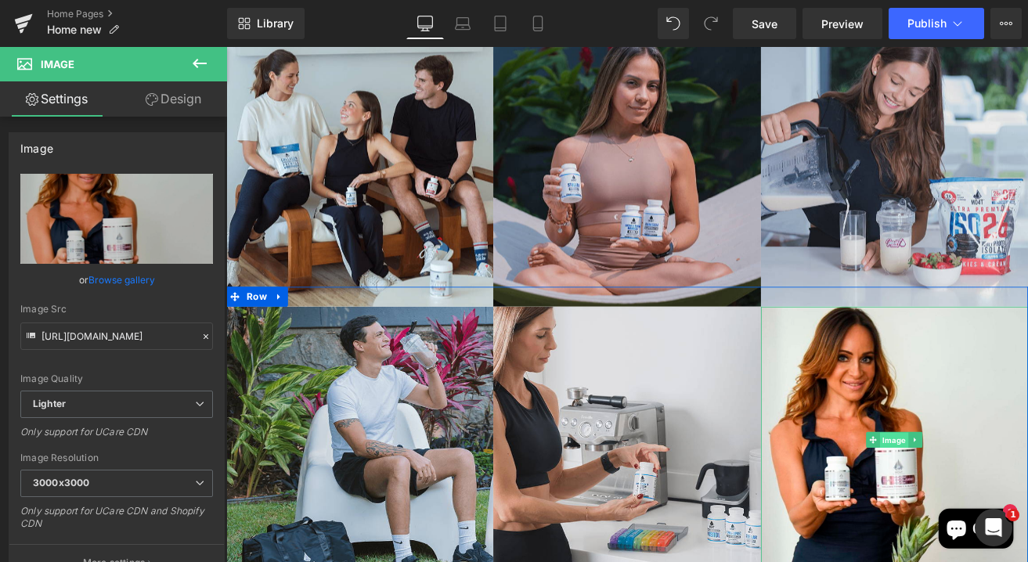
click at [1020, 503] on span "Image" at bounding box center [1016, 512] width 34 height 19
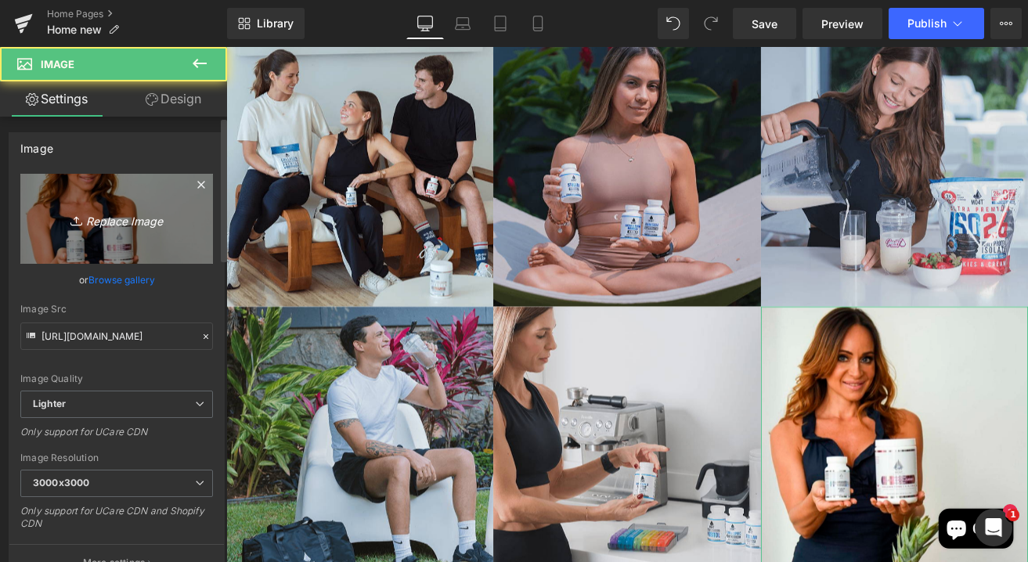
click at [129, 226] on icon "Replace Image" at bounding box center [116, 219] width 125 height 20
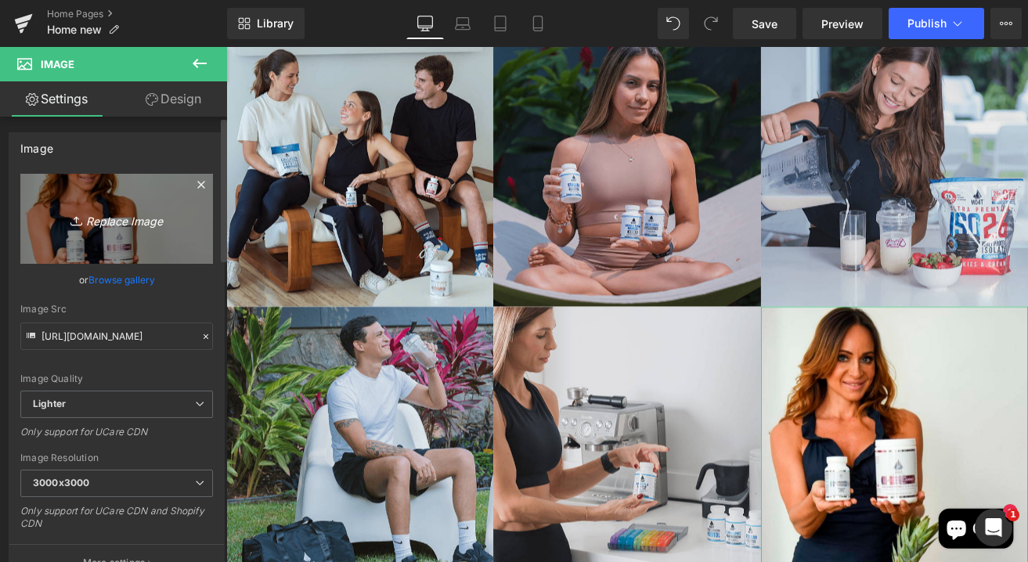
type input "C:\fakepath\6_.png"
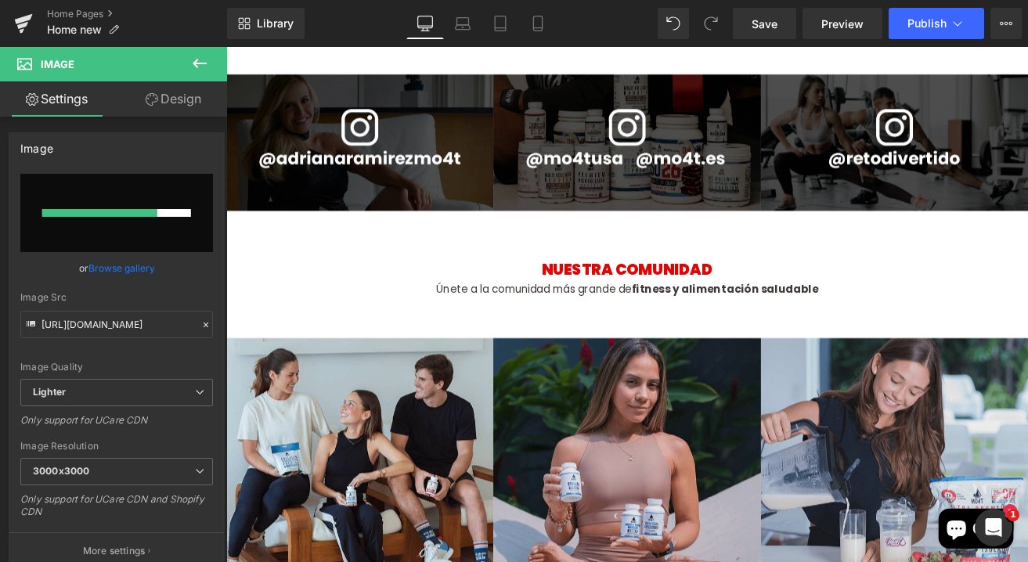
scroll to position [7274, 0]
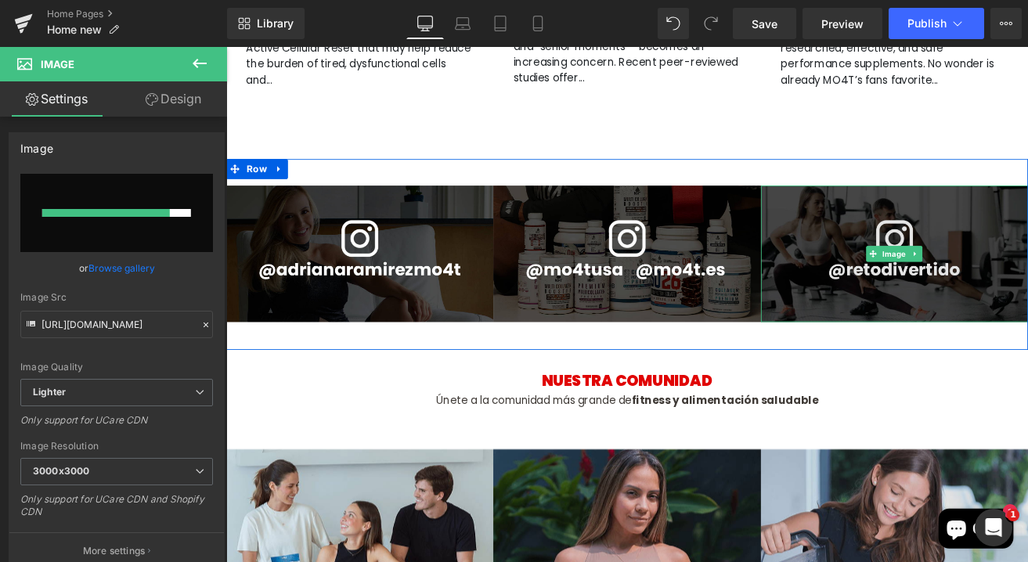
click at [1027, 211] on img at bounding box center [1016, 292] width 316 height 162
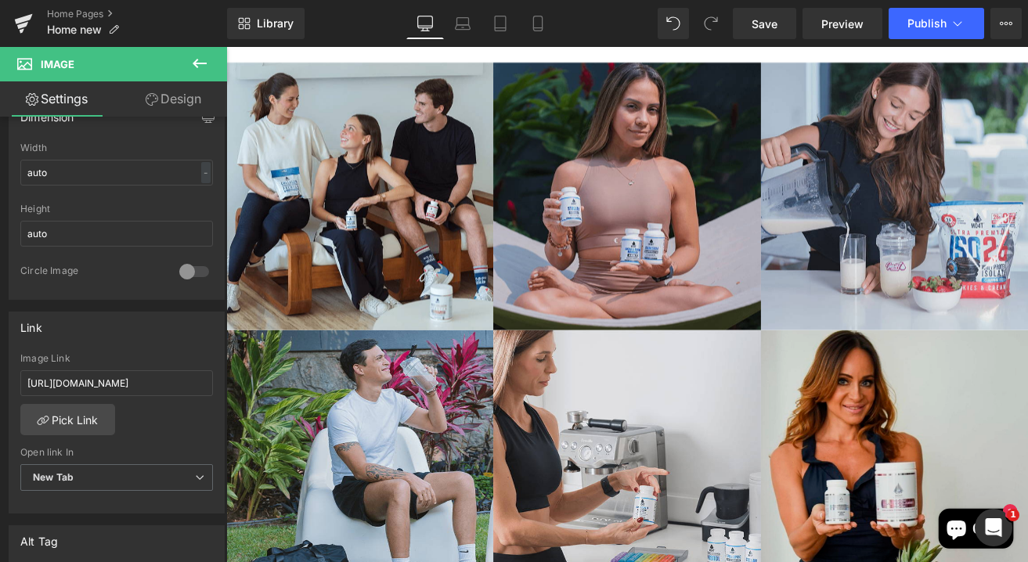
scroll to position [7834, 0]
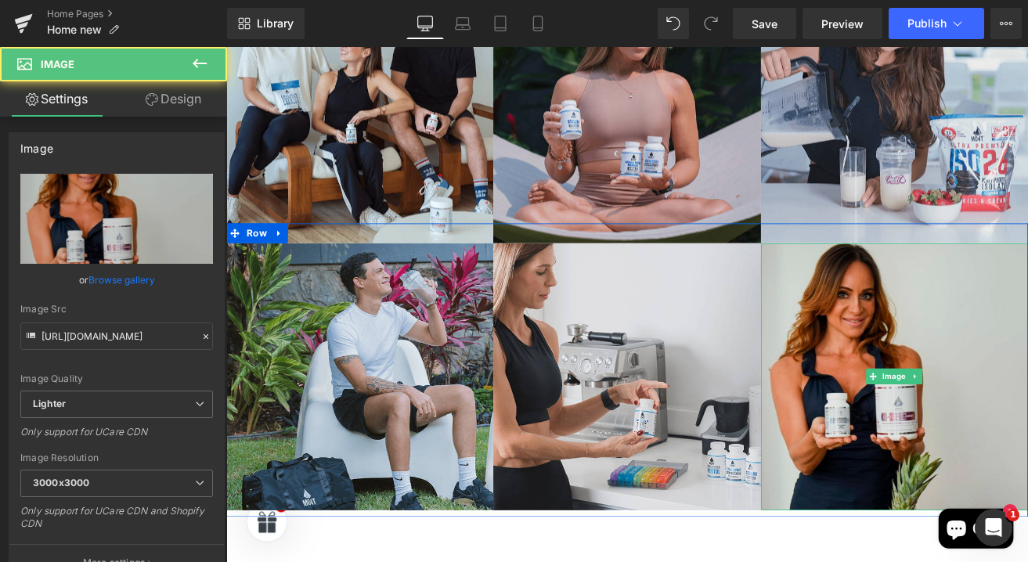
click at [994, 424] on img at bounding box center [1016, 437] width 316 height 316
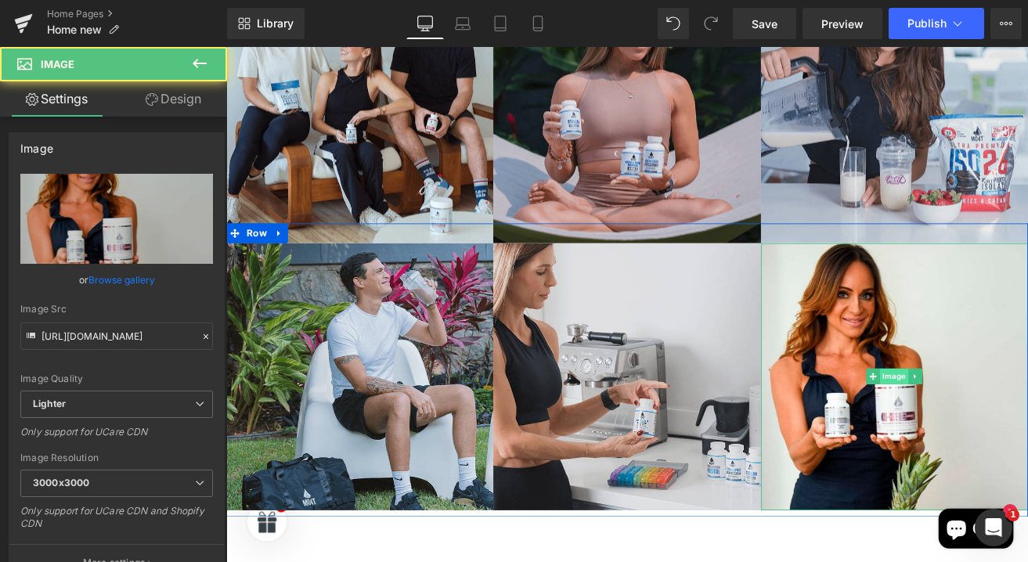
click at [1005, 427] on span "Image" at bounding box center [1016, 436] width 34 height 19
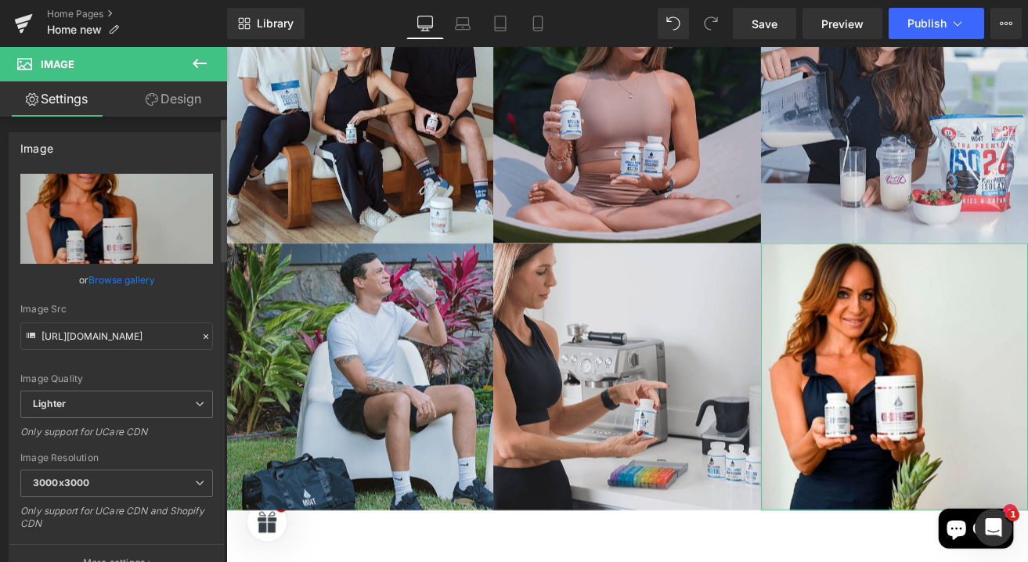
click at [132, 287] on link "Browse gallery" at bounding box center [121, 279] width 67 height 27
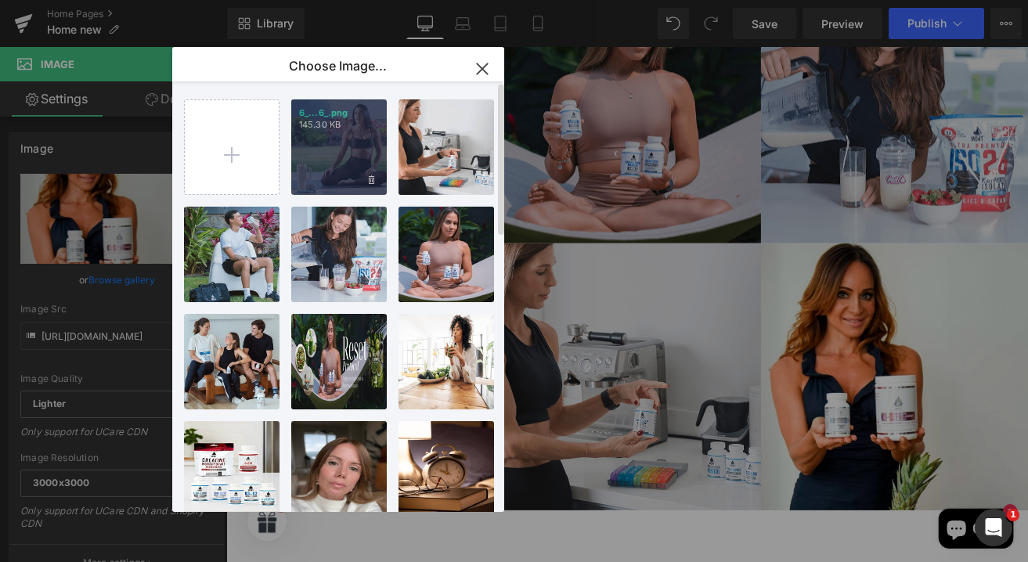
click at [363, 139] on div "6_...6_.png 145.30 KB" at bounding box center [339, 147] width 96 height 96
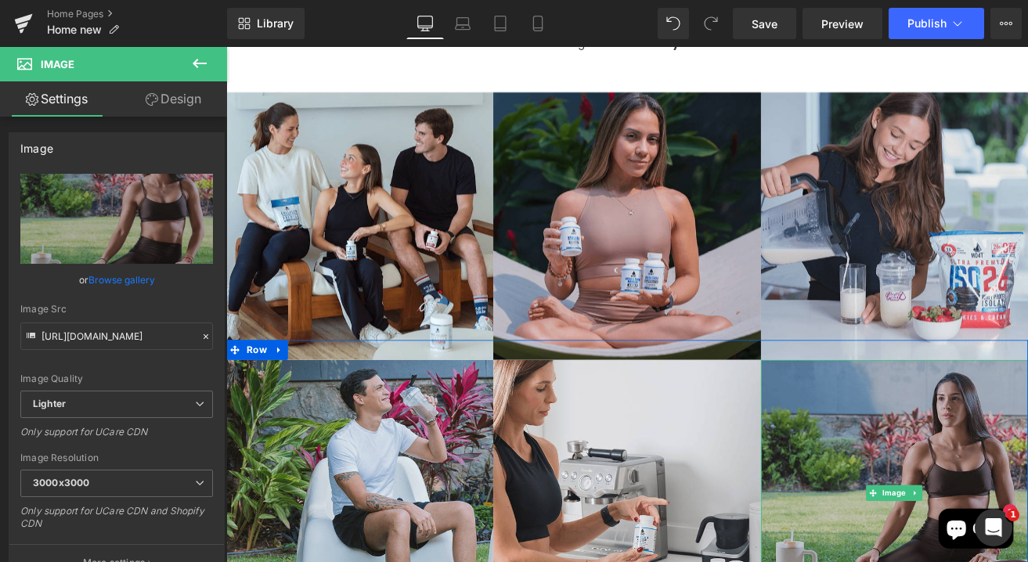
scroll to position [7554, 0]
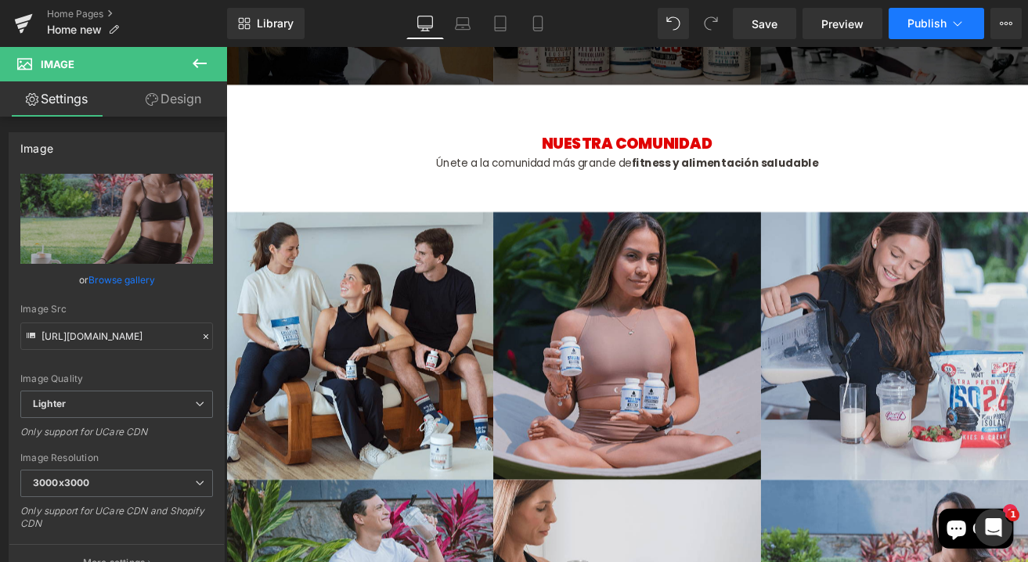
click at [959, 17] on icon at bounding box center [958, 24] width 16 height 16
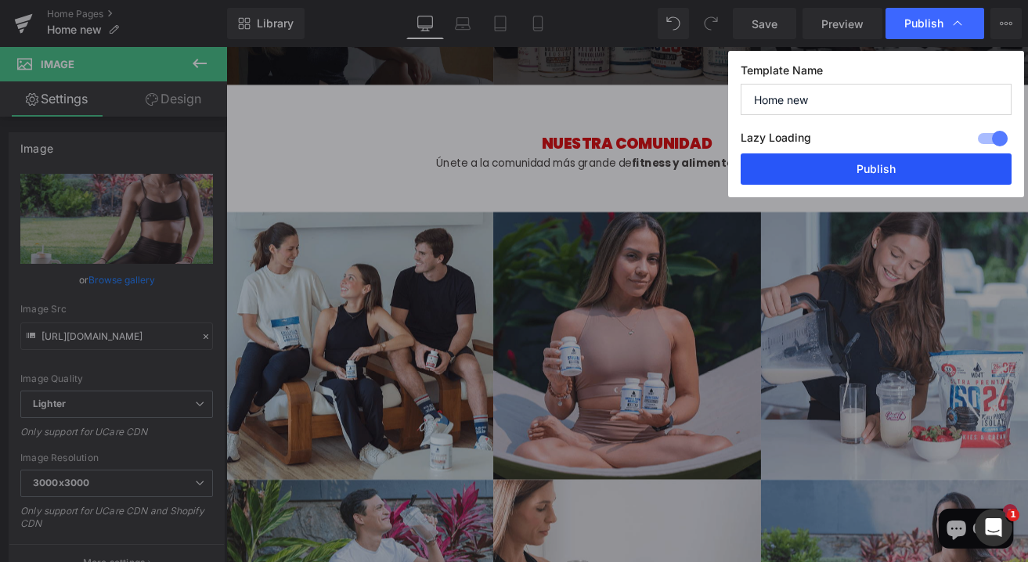
click at [879, 170] on button "Publish" at bounding box center [876, 168] width 271 height 31
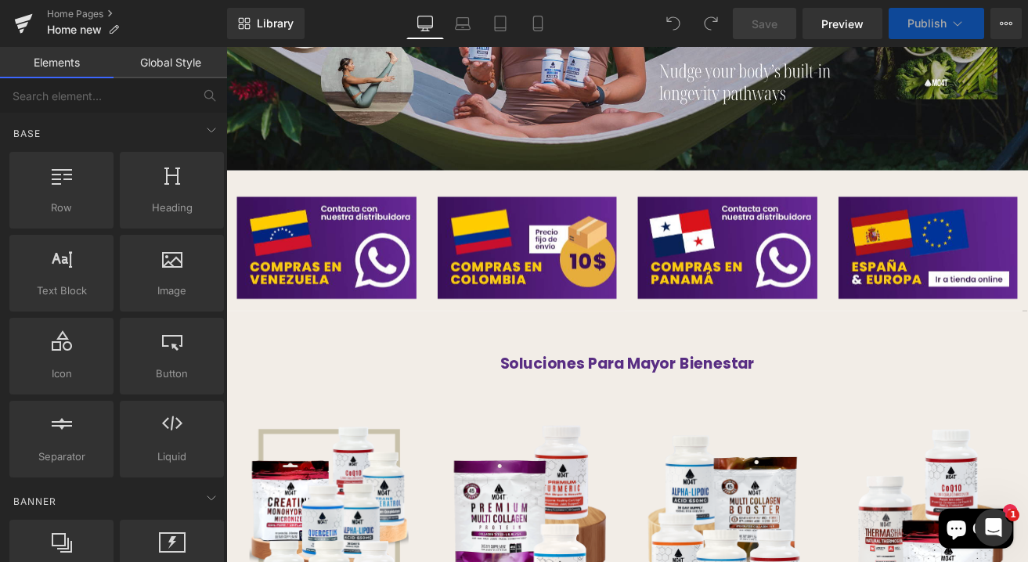
scroll to position [504, 0]
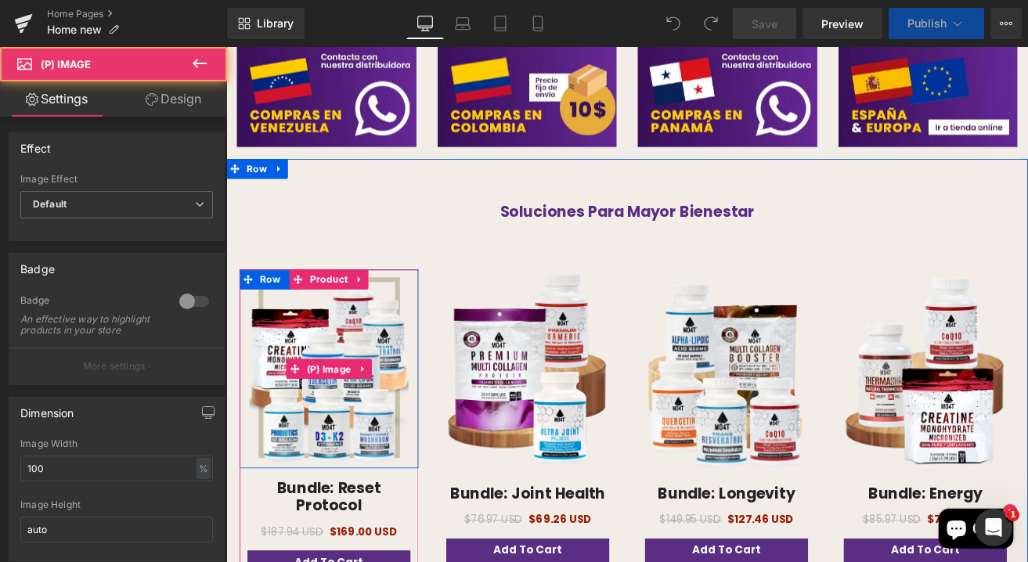
click at [352, 377] on img at bounding box center [348, 427] width 188 height 235
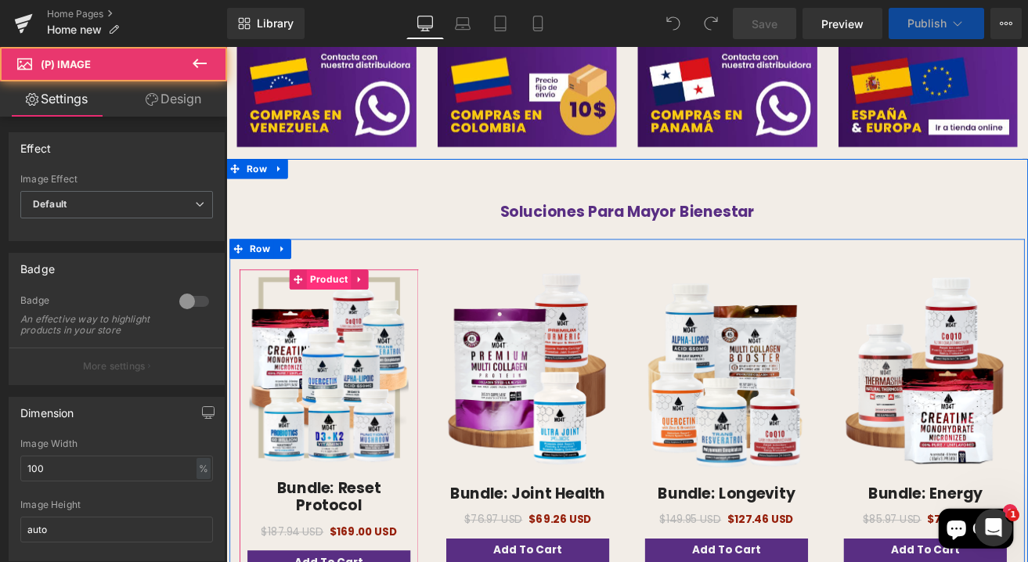
click at [348, 322] on span "Product" at bounding box center [347, 321] width 52 height 23
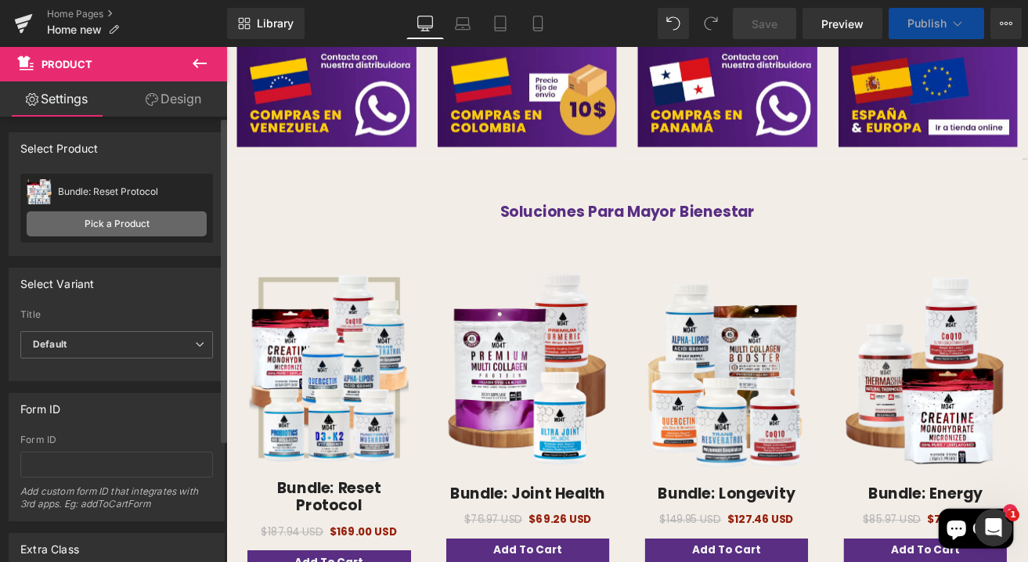
click at [88, 229] on link "Pick a Product" at bounding box center [117, 223] width 180 height 25
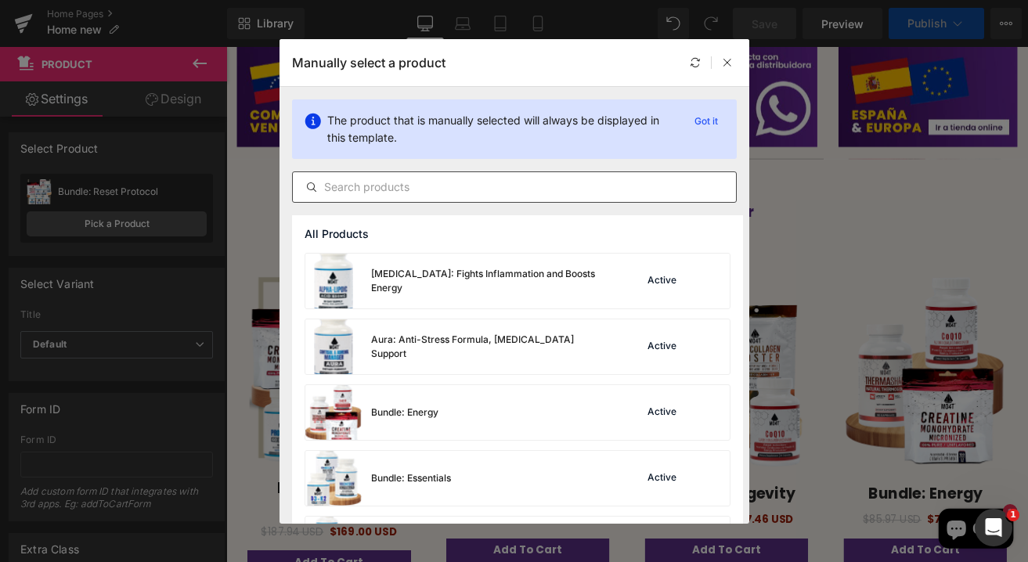
click at [405, 190] on input "text" at bounding box center [514, 187] width 443 height 19
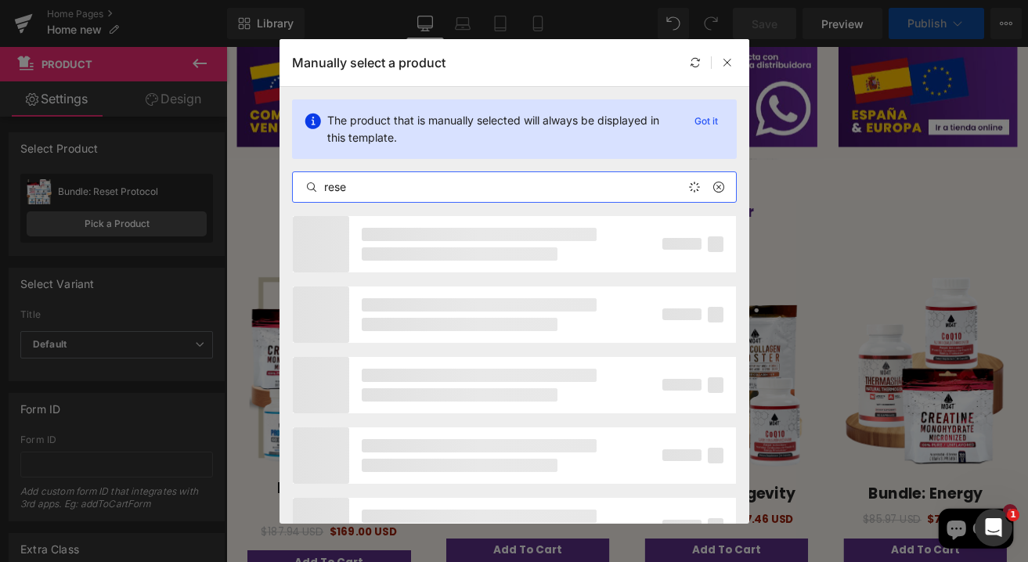
type input "reset"
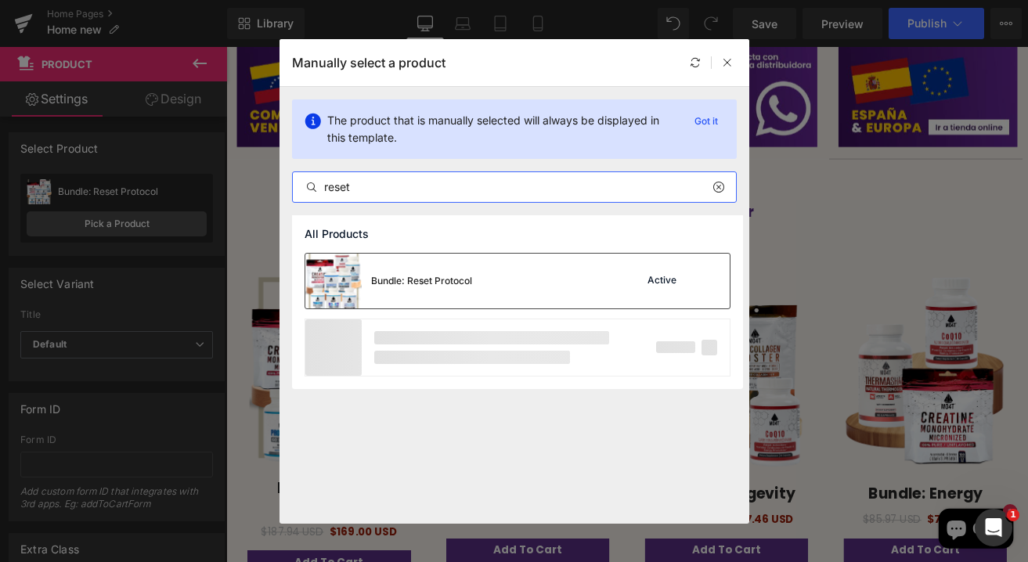
click at [407, 283] on div "Bundle: Reset Protocol" at bounding box center [421, 281] width 101 height 14
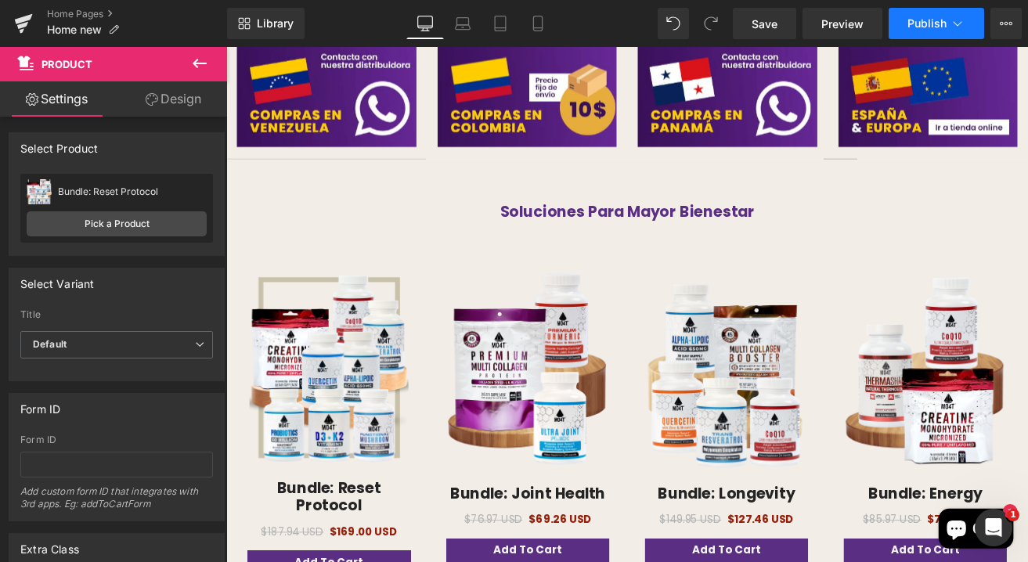
click at [924, 27] on span "Publish" at bounding box center [927, 23] width 39 height 13
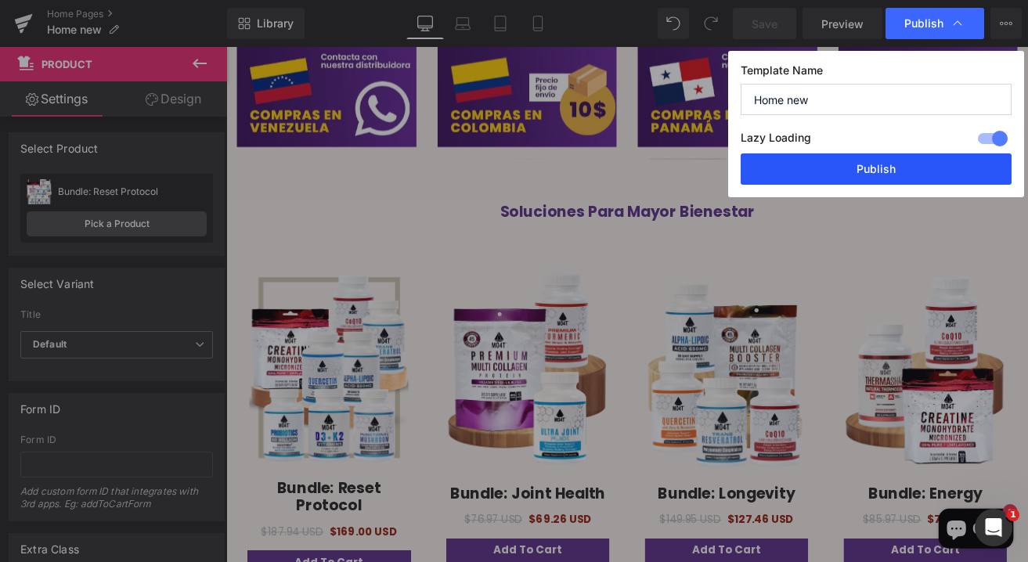
click at [932, 179] on button "Publish" at bounding box center [876, 168] width 271 height 31
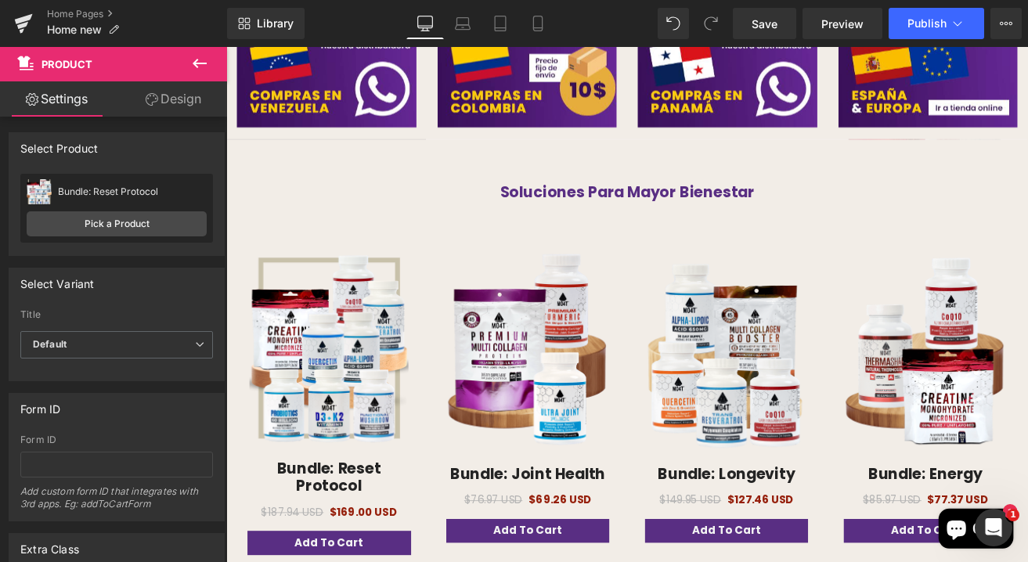
scroll to position [581, 0]
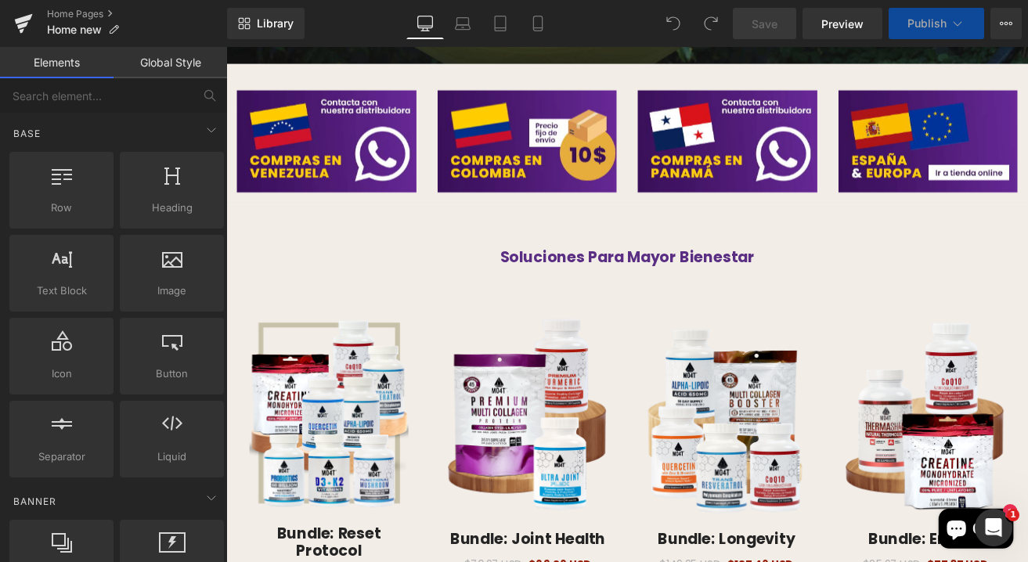
scroll to position [634, 0]
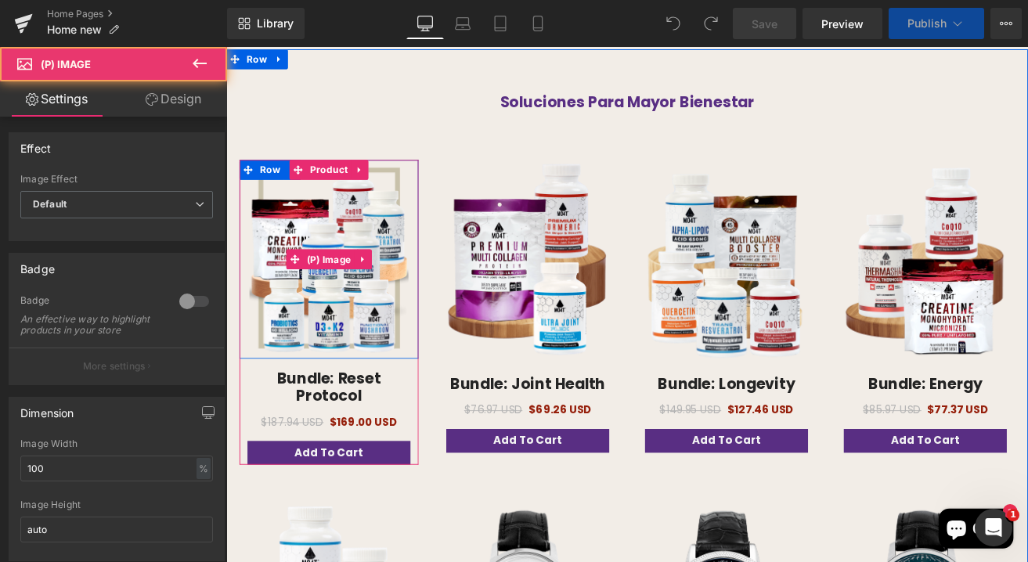
click at [349, 333] on img at bounding box center [348, 297] width 188 height 235
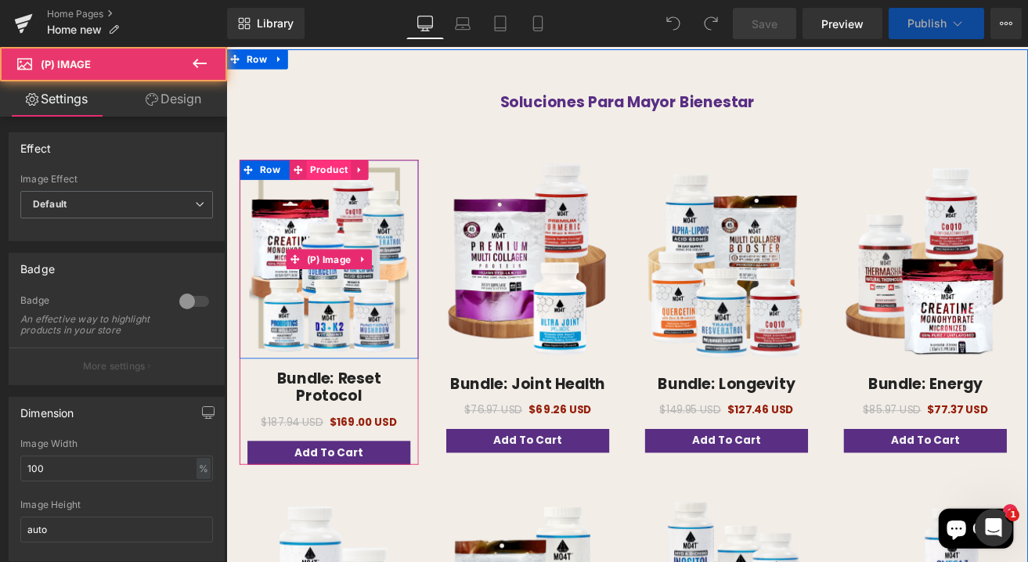
click at [338, 189] on span "Product" at bounding box center [347, 191] width 52 height 23
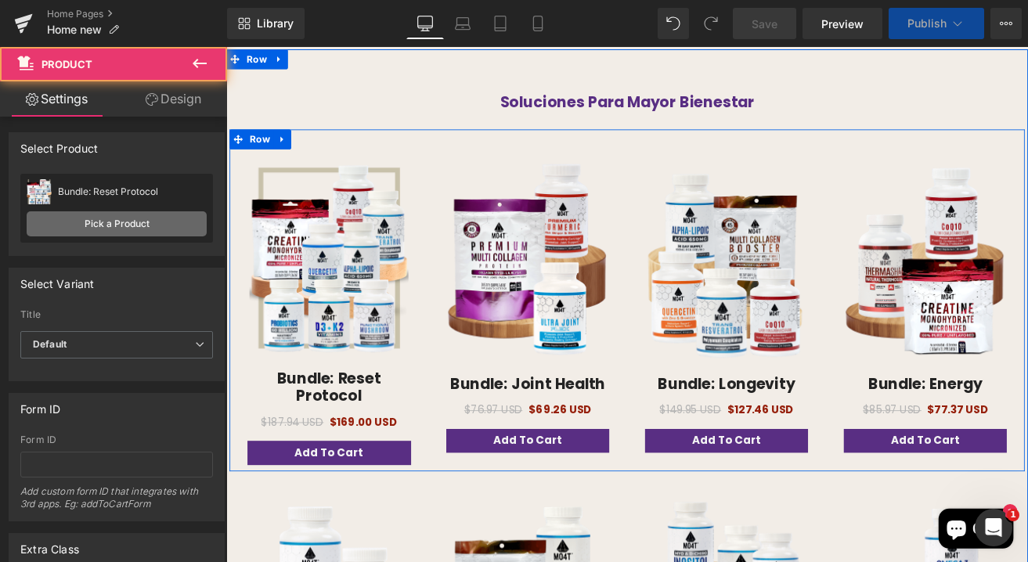
click at [130, 229] on link "Pick a Product" at bounding box center [117, 223] width 180 height 25
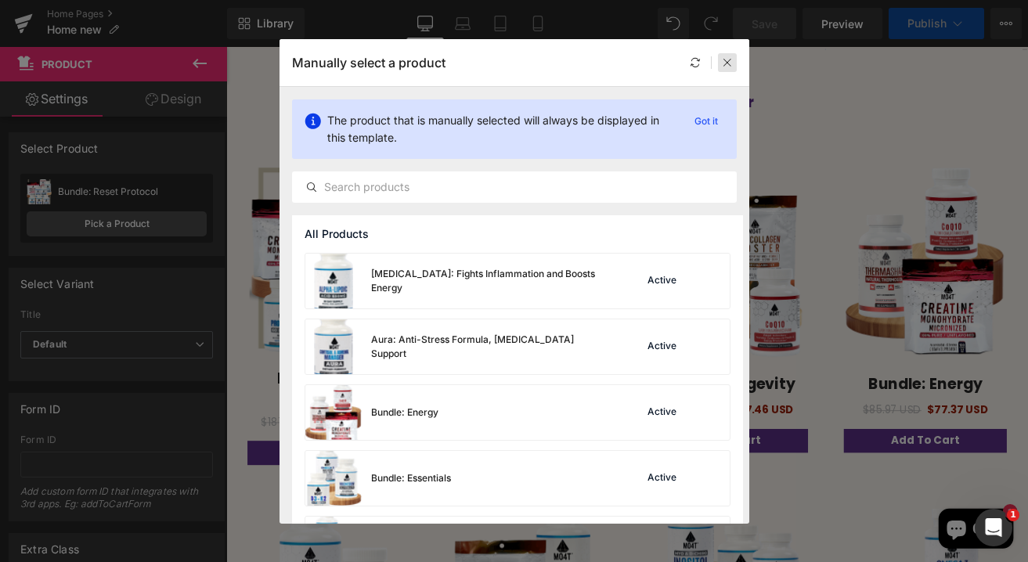
click at [731, 63] on icon at bounding box center [727, 62] width 11 height 11
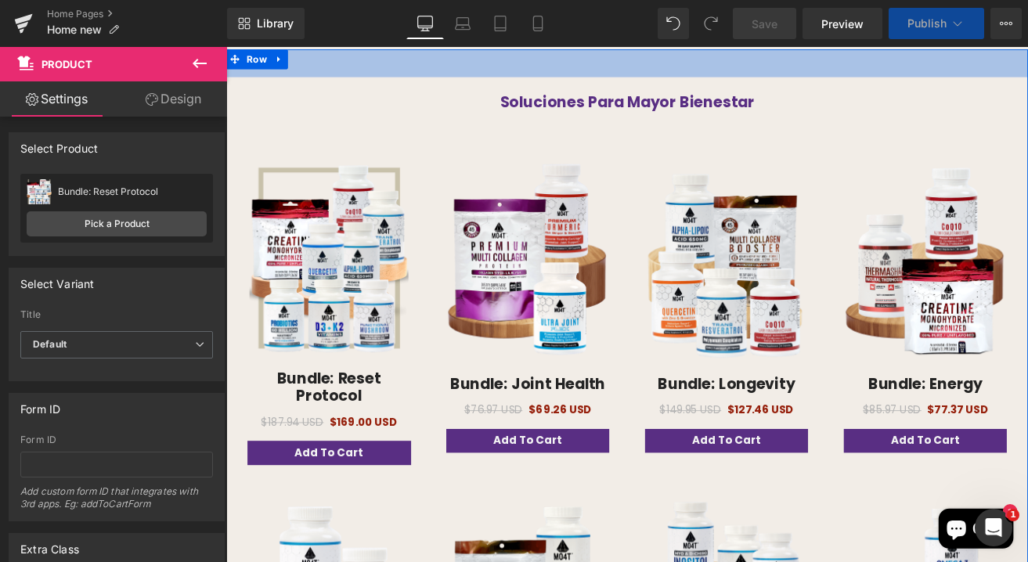
click at [945, 27] on span "Publish" at bounding box center [927, 23] width 39 height 13
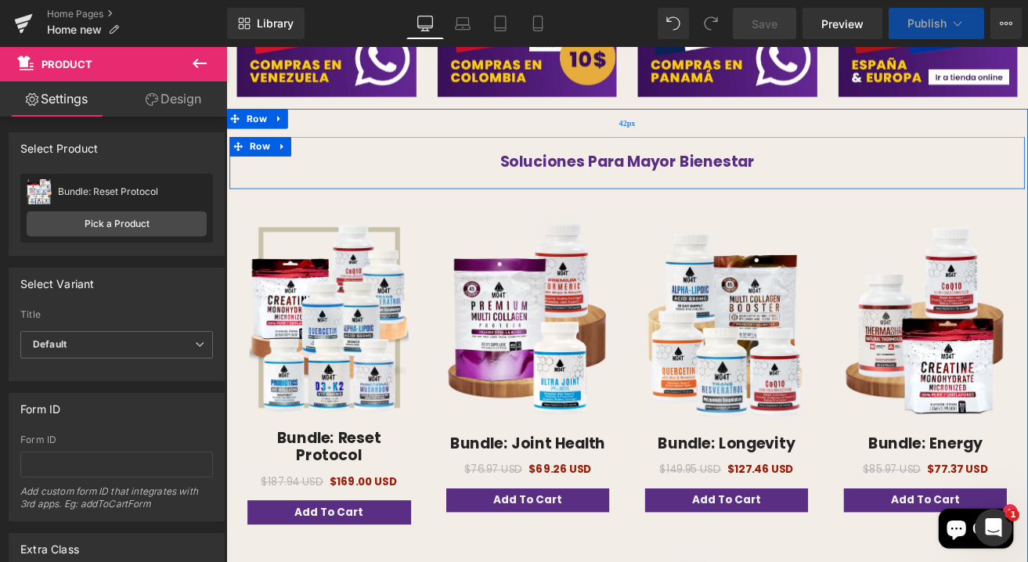
scroll to position [561, 0]
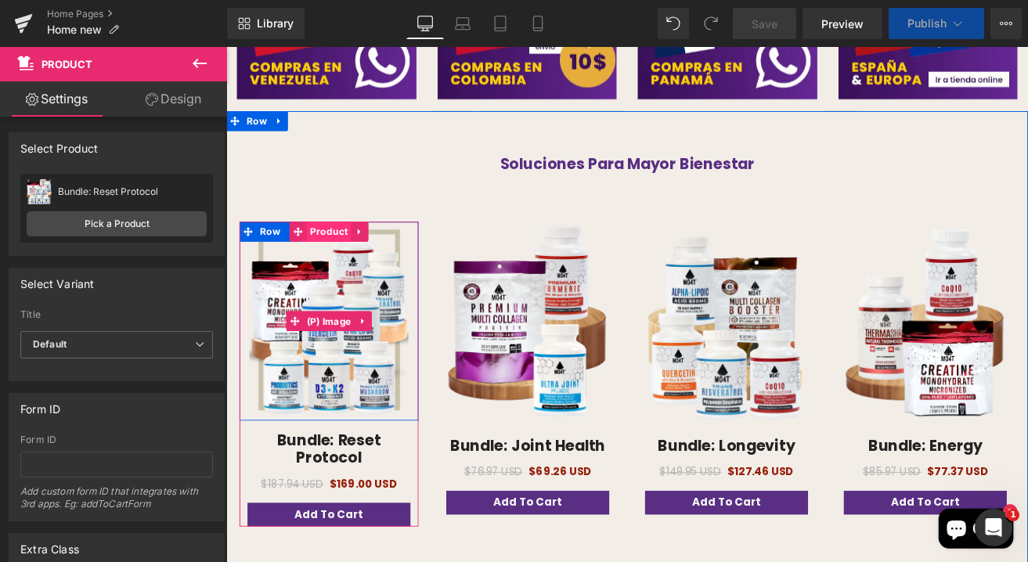
click at [352, 359] on span "(P) Image" at bounding box center [348, 370] width 60 height 23
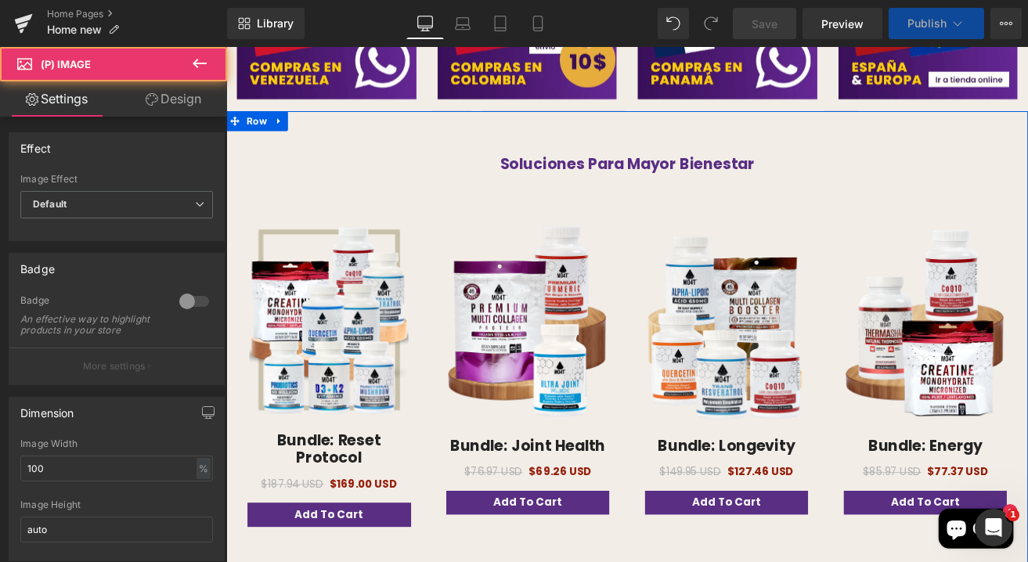
click at [339, 256] on div "Sale Off (P) Image Row Bundle: Reset Protocol (P) Title $187.94 USD $169.00 USD…" at bounding box center [347, 434] width 211 height 360
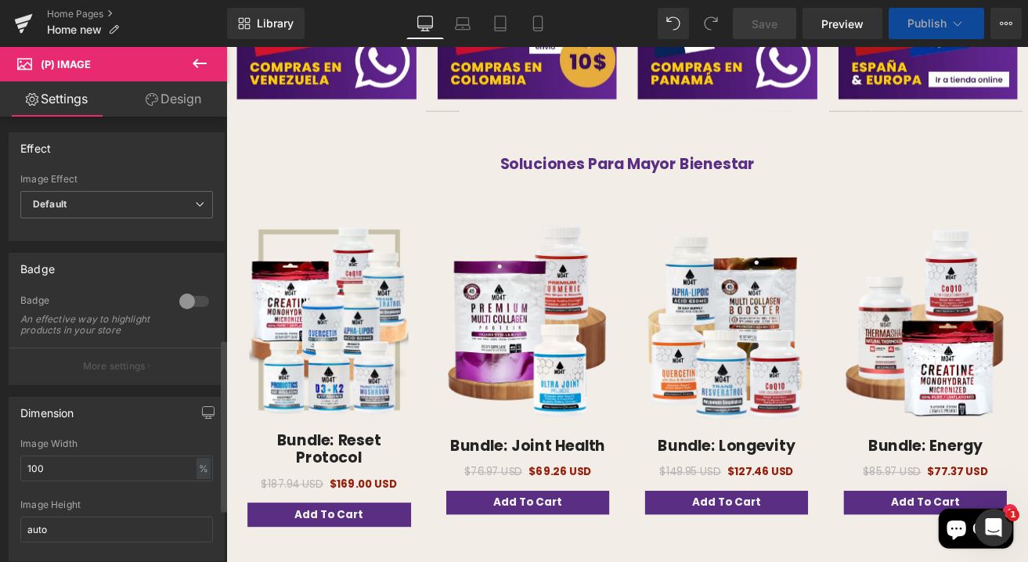
scroll to position [712, 0]
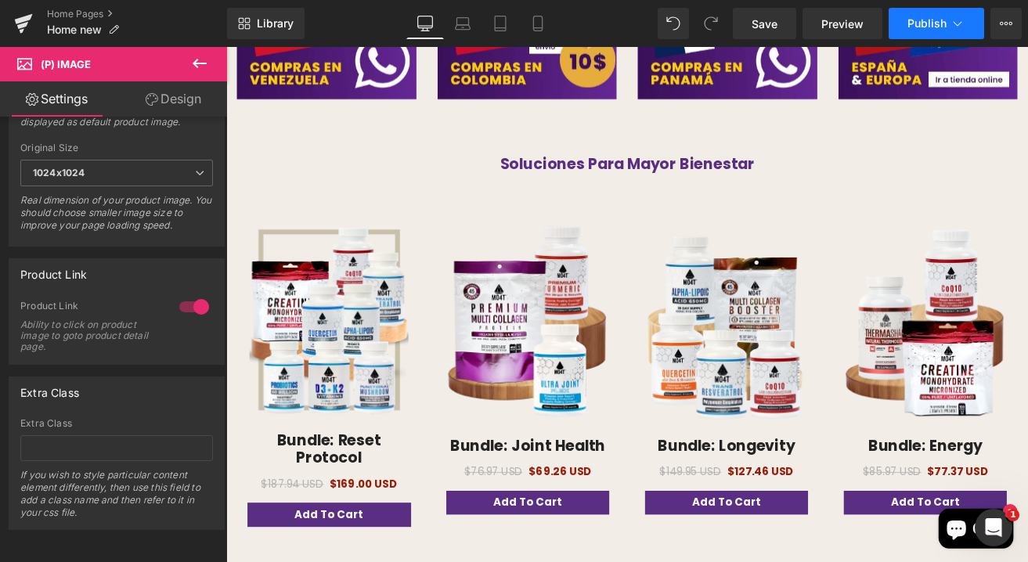
click at [924, 27] on span "Publish" at bounding box center [927, 23] width 39 height 13
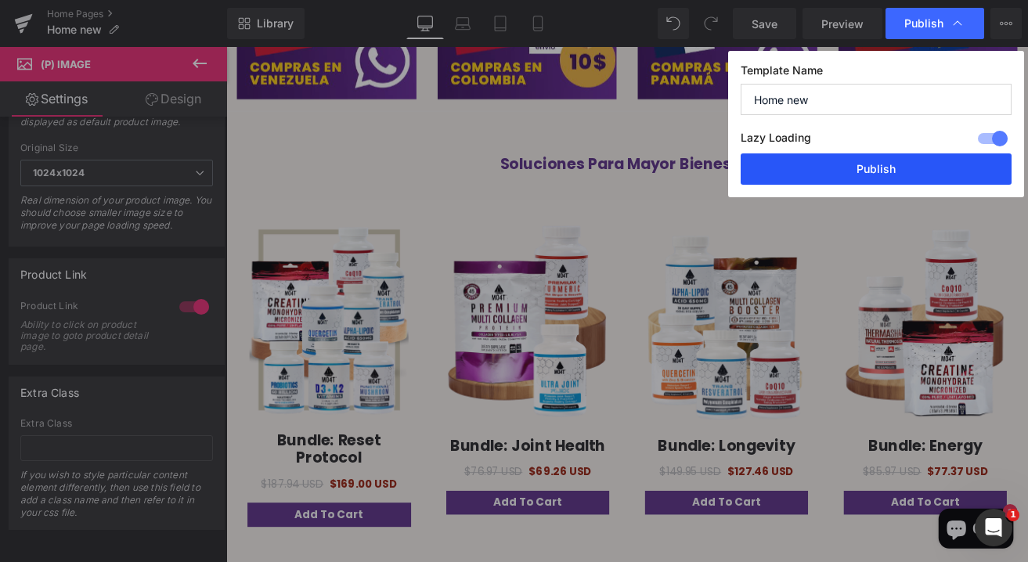
click at [878, 176] on button "Publish" at bounding box center [876, 168] width 271 height 31
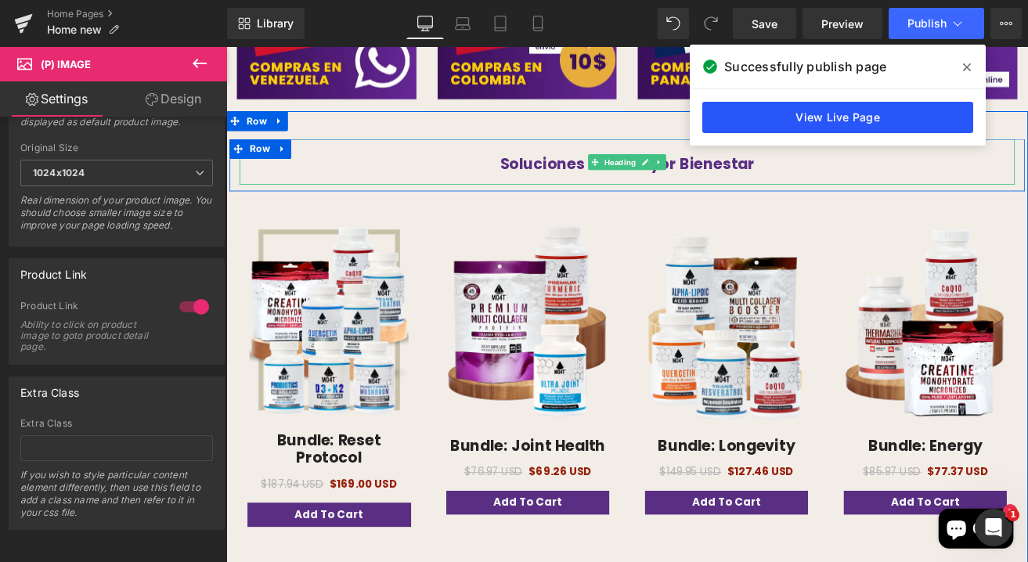
click at [831, 116] on link "View Live Page" at bounding box center [837, 117] width 271 height 31
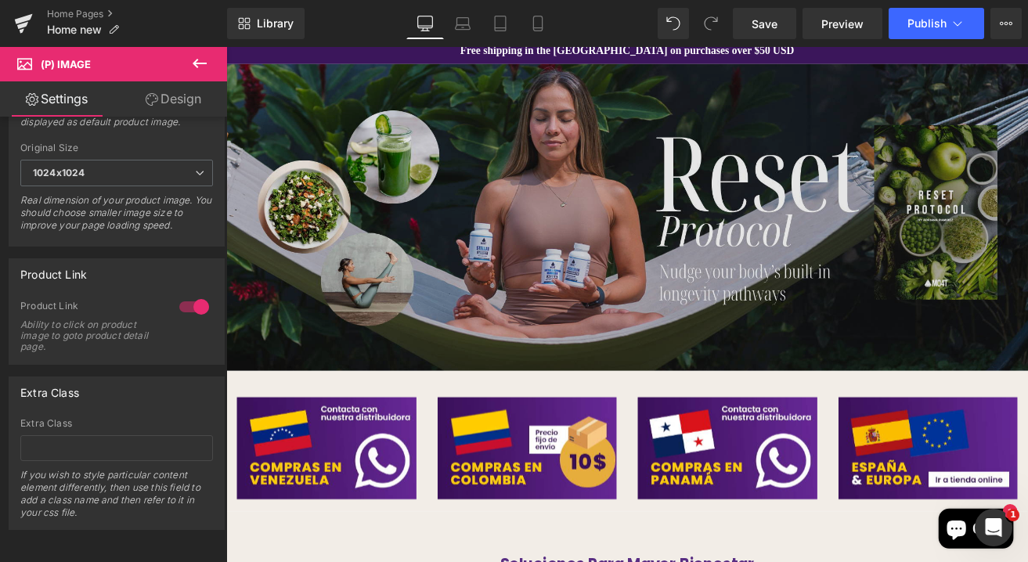
scroll to position [0, 0]
